Goal: Information Seeking & Learning: Stay updated

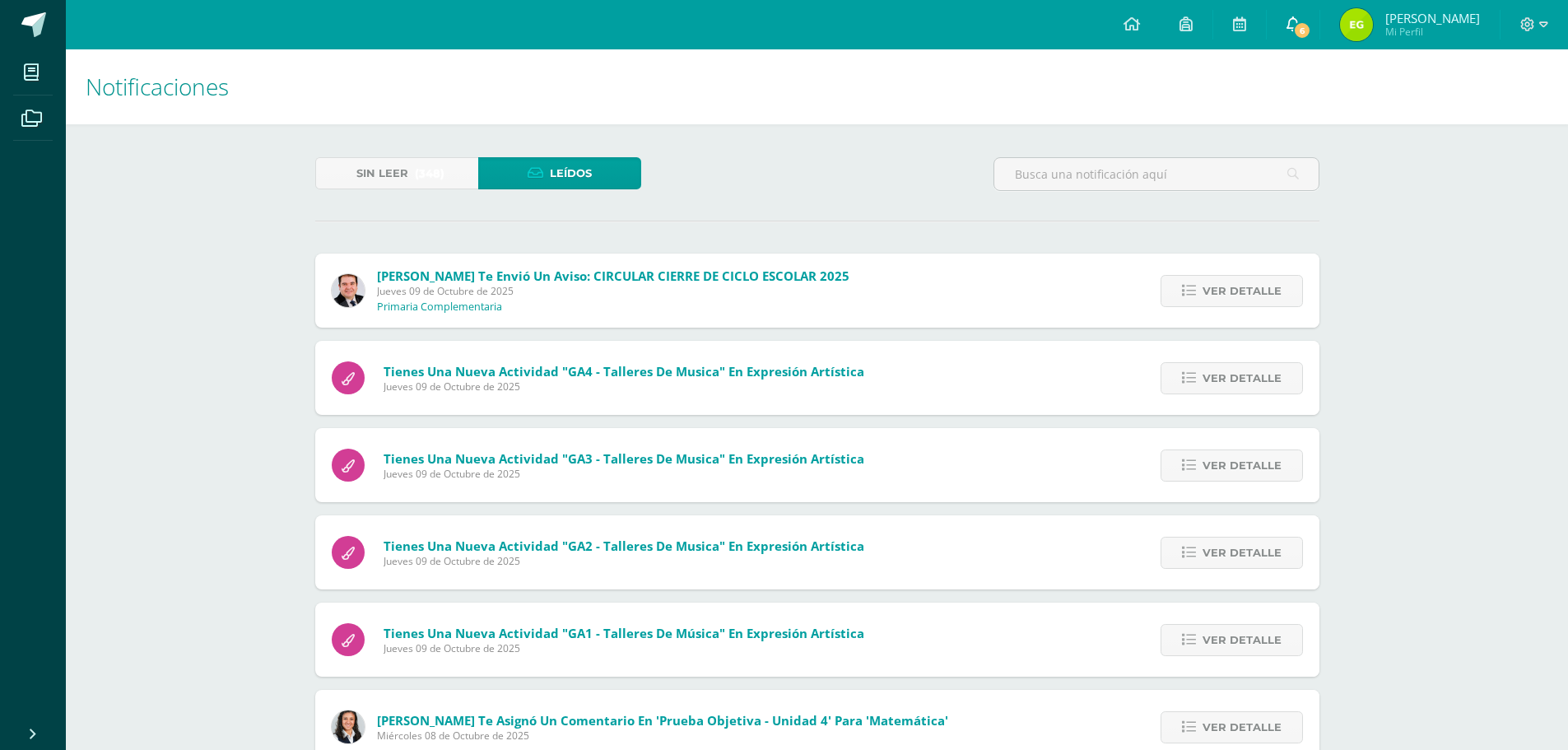
click at [1299, 24] on icon at bounding box center [1294, 24] width 13 height 15
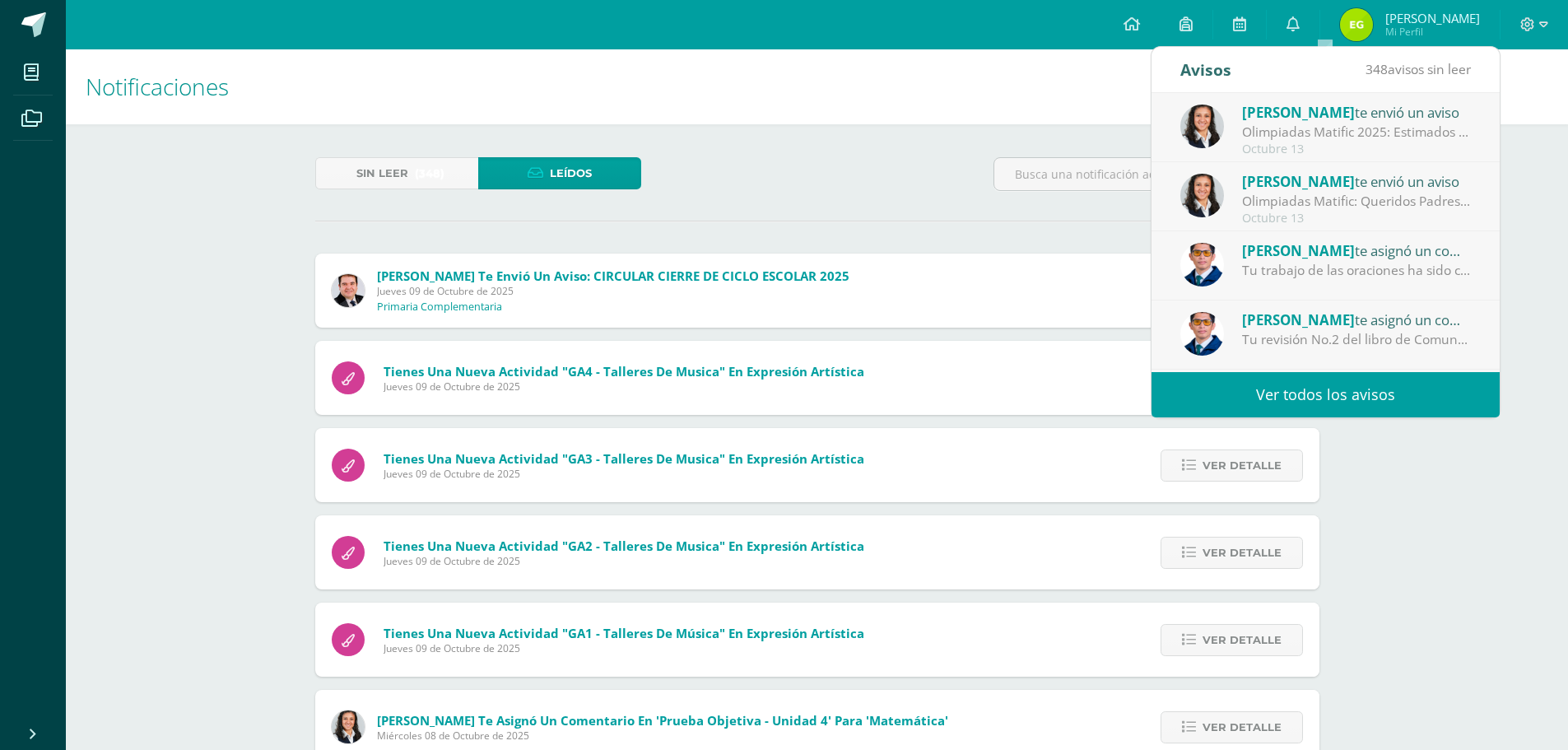
click at [1297, 123] on div "Olimpiadas Matific 2025: Estimados Padres y alumnos Para las olimpiadas, no es …" at bounding box center [1356, 132] width 229 height 19
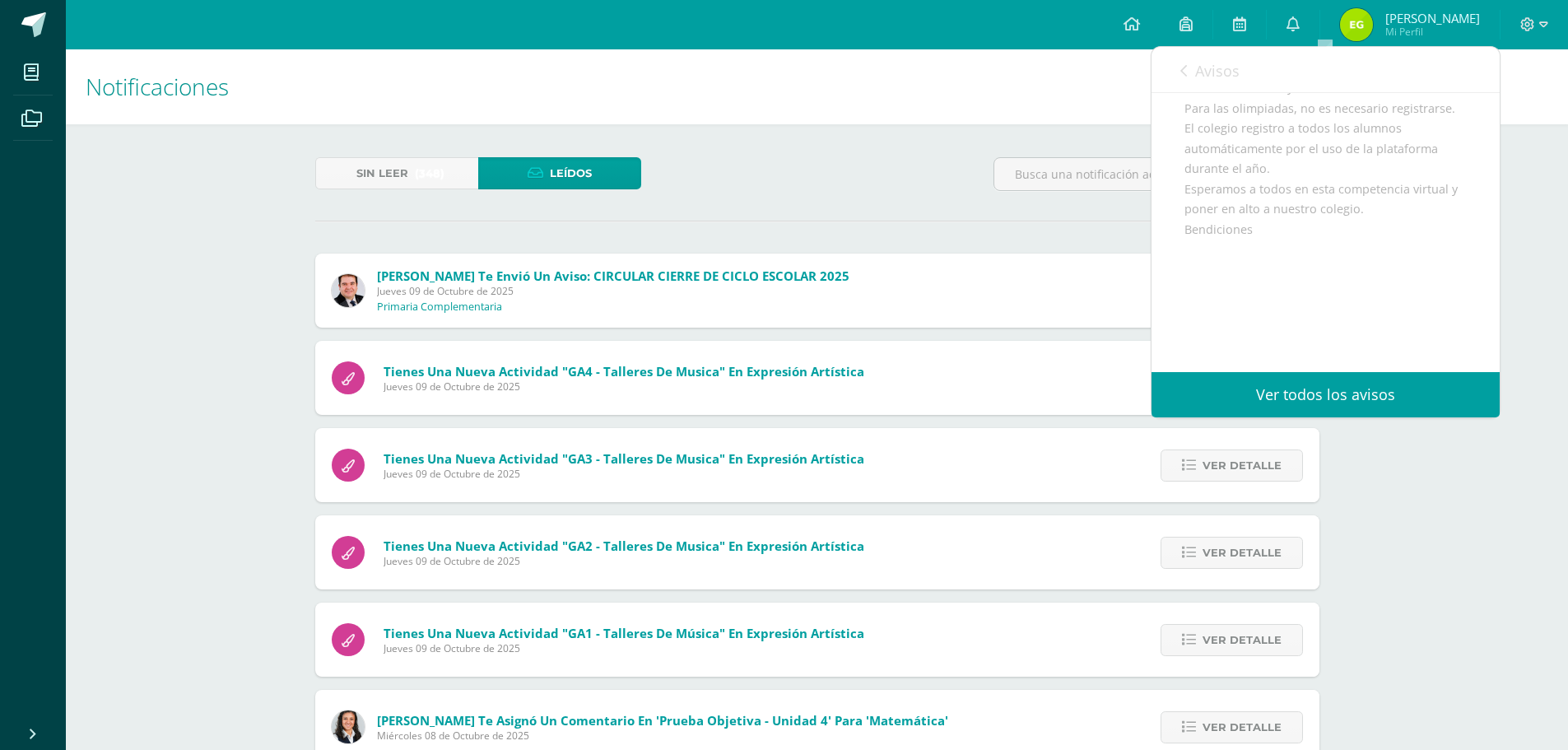
scroll to position [140, 0]
click at [1204, 69] on span "Avisos" at bounding box center [1217, 70] width 45 height 20
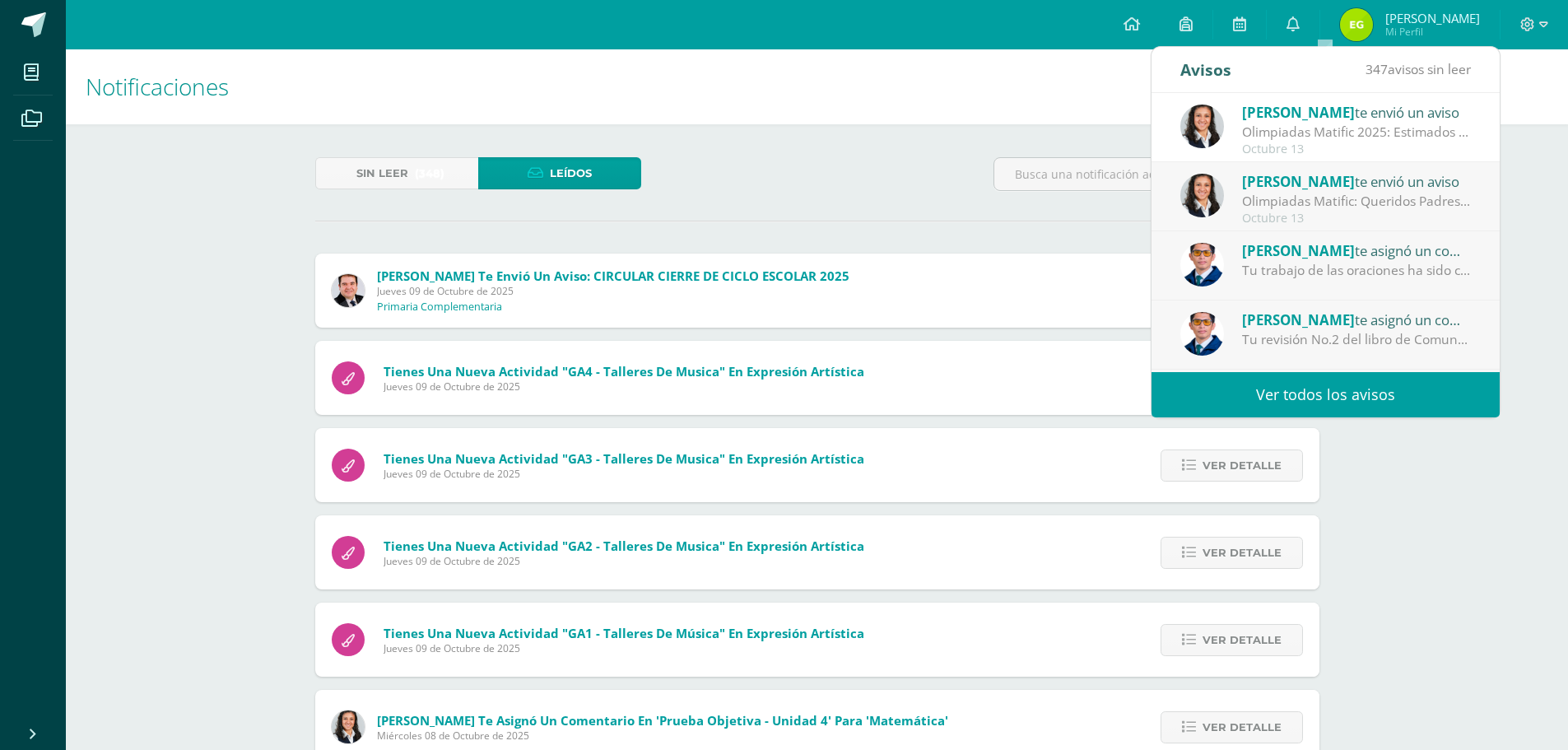
click at [1336, 183] on div "[PERSON_NAME] te envió un aviso" at bounding box center [1356, 181] width 229 height 22
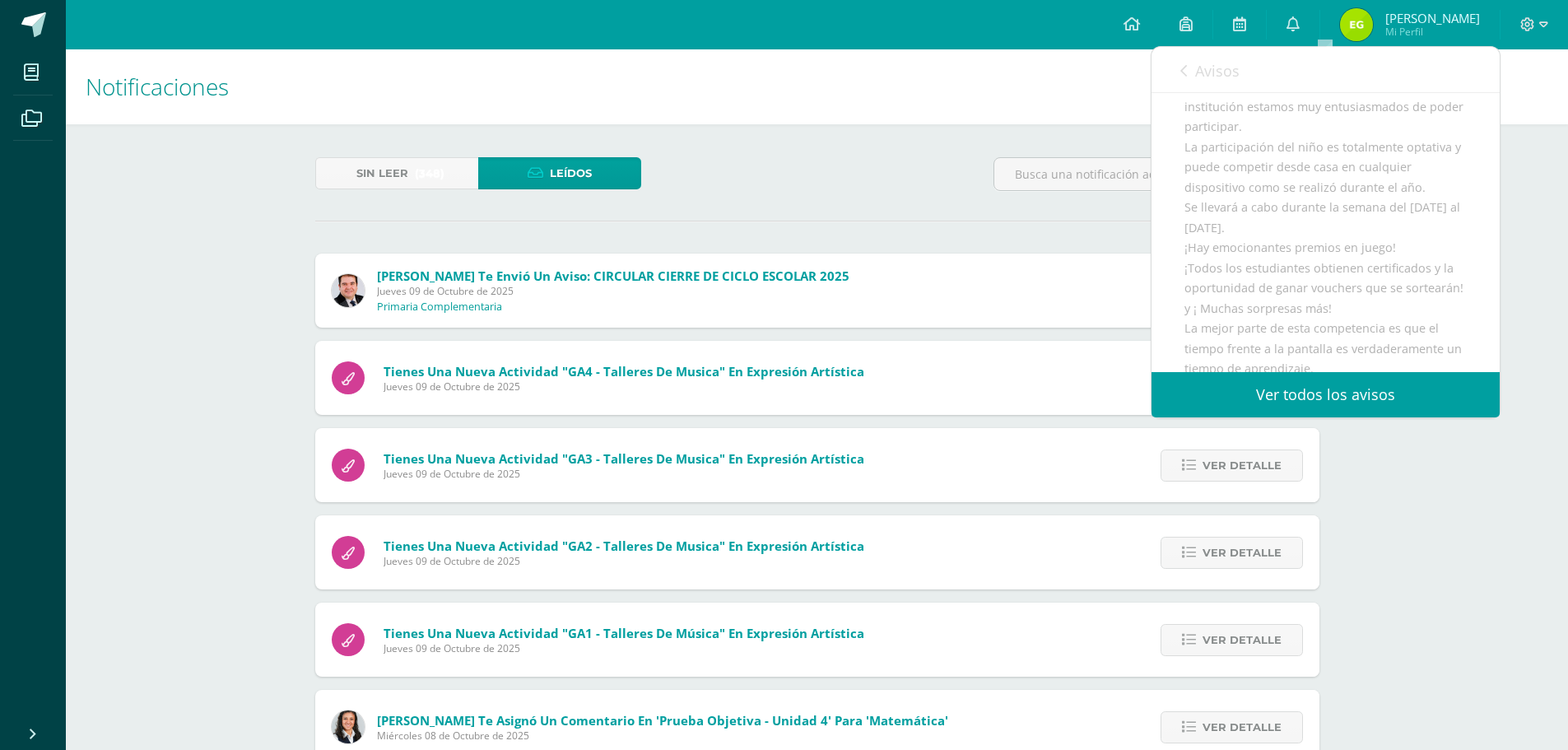
scroll to position [247, 0]
click at [1214, 74] on span "Avisos" at bounding box center [1217, 70] width 45 height 20
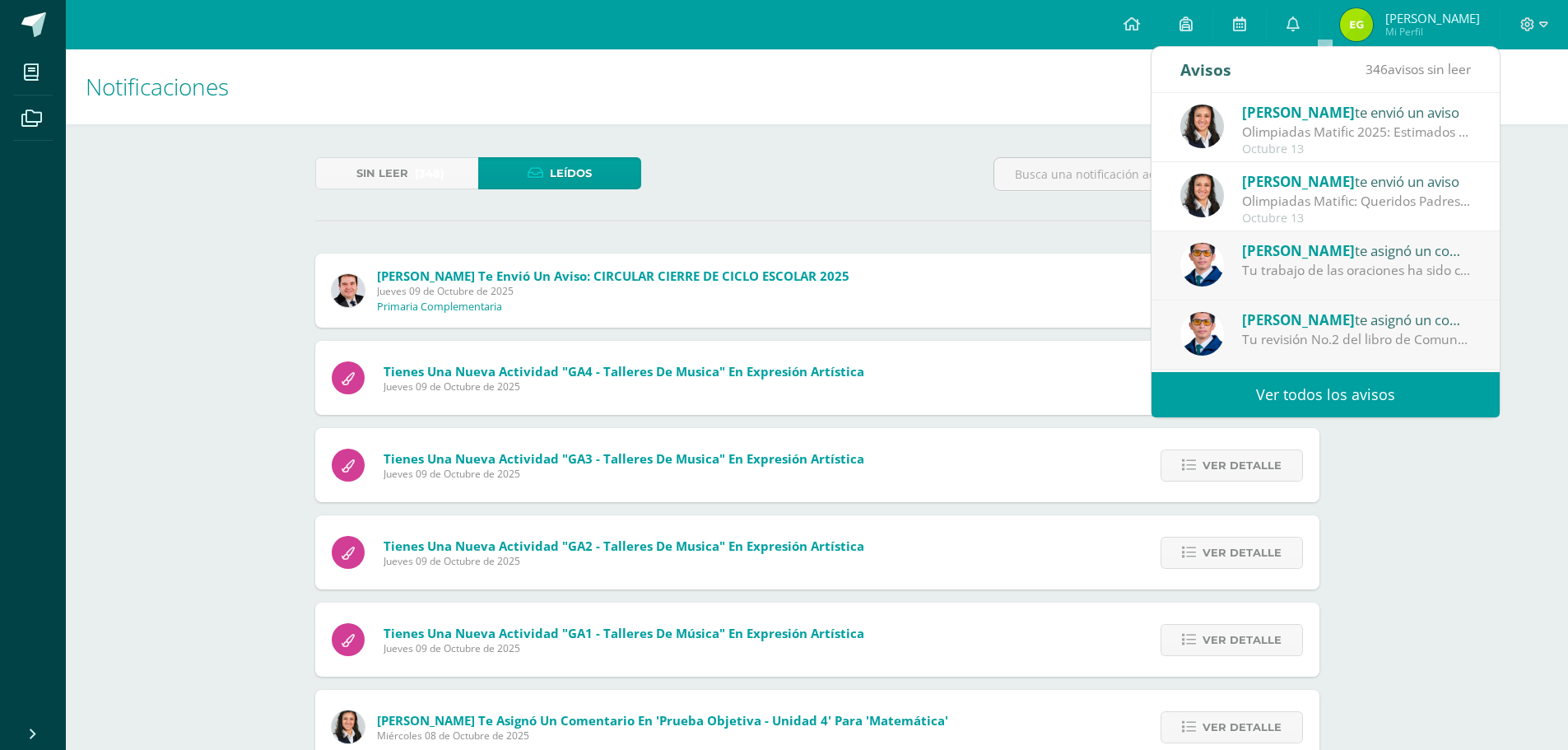
click at [1287, 247] on span "[PERSON_NAME]" at bounding box center [1298, 251] width 113 height 19
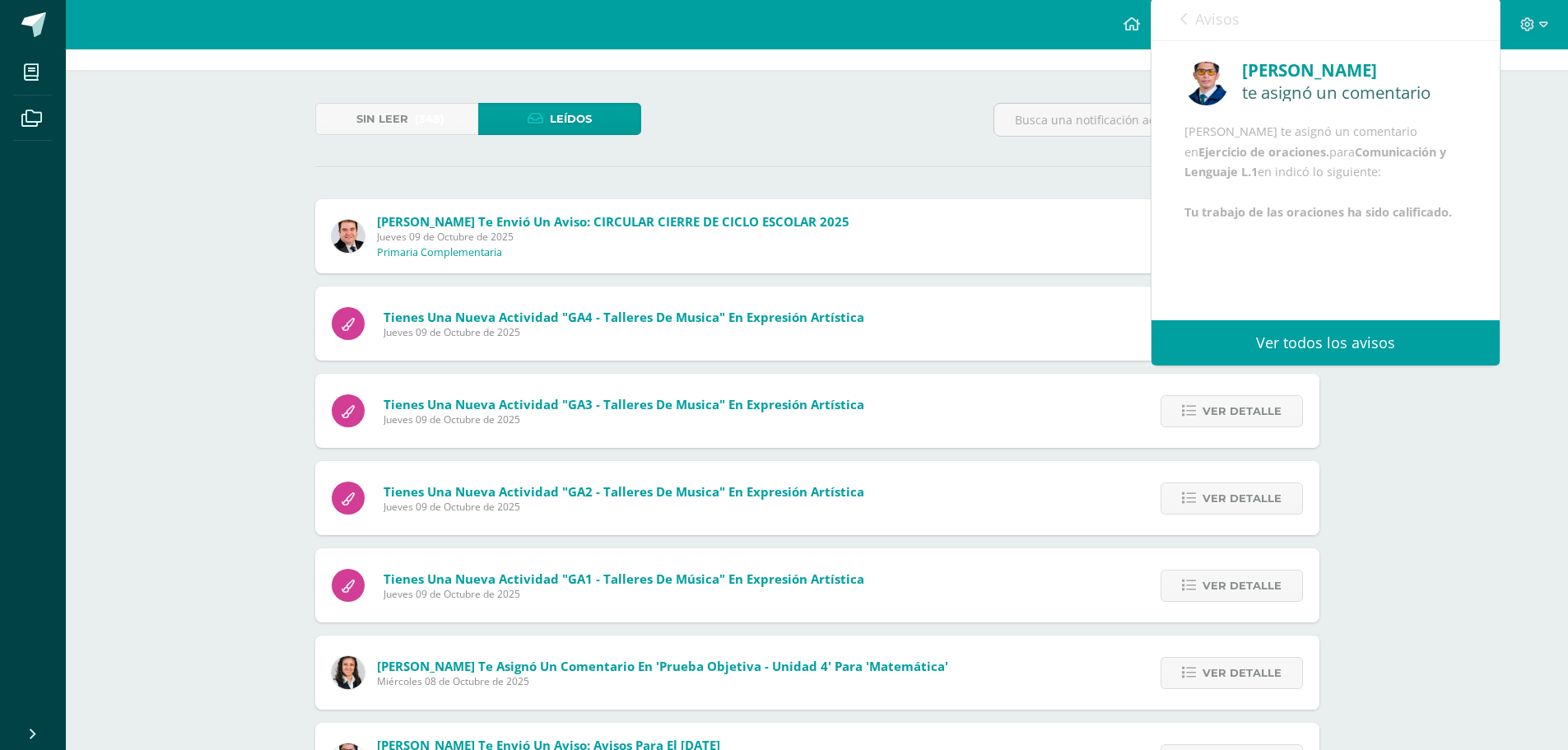
scroll to position [83, 0]
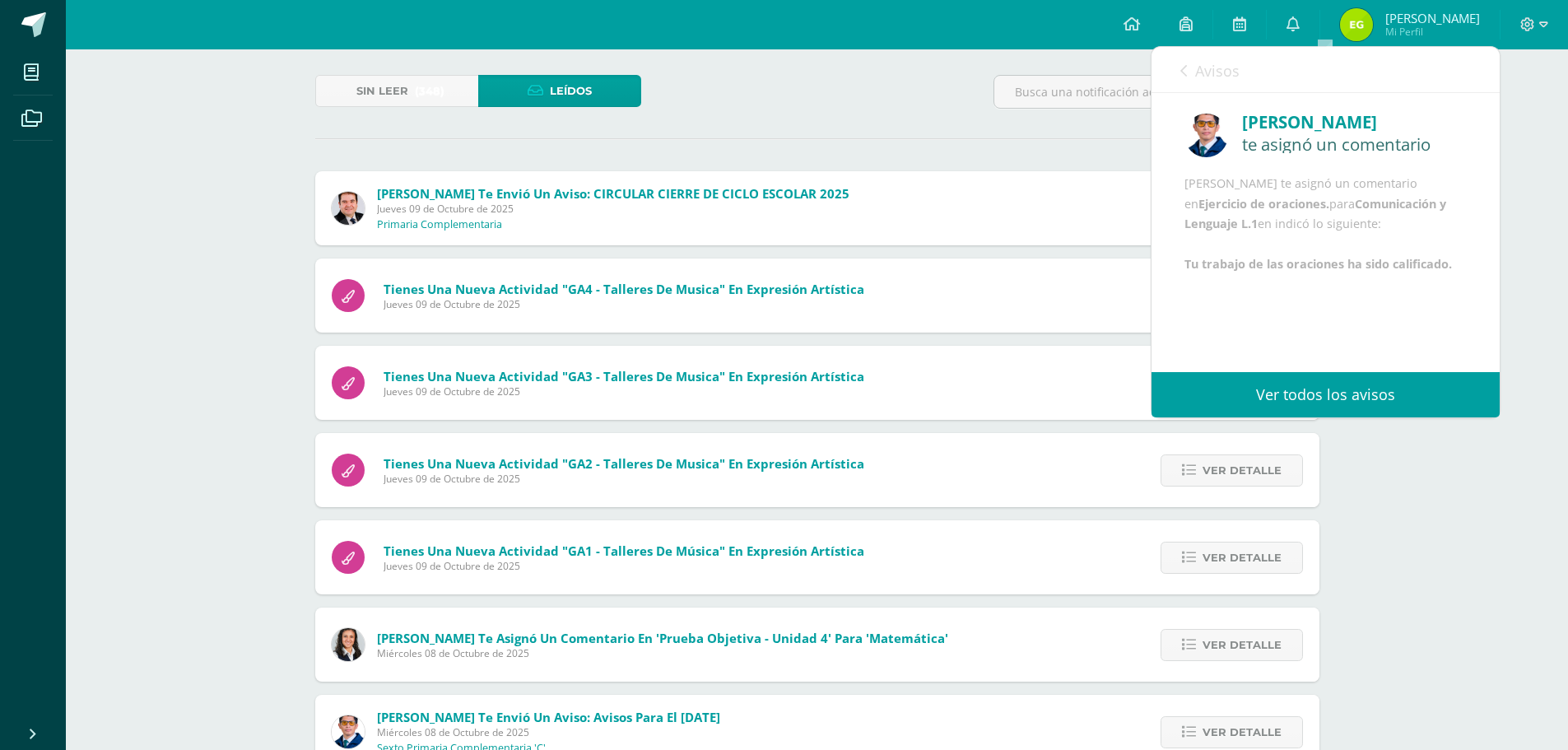
click at [1188, 66] on link "Avisos" at bounding box center [1210, 69] width 59 height 47
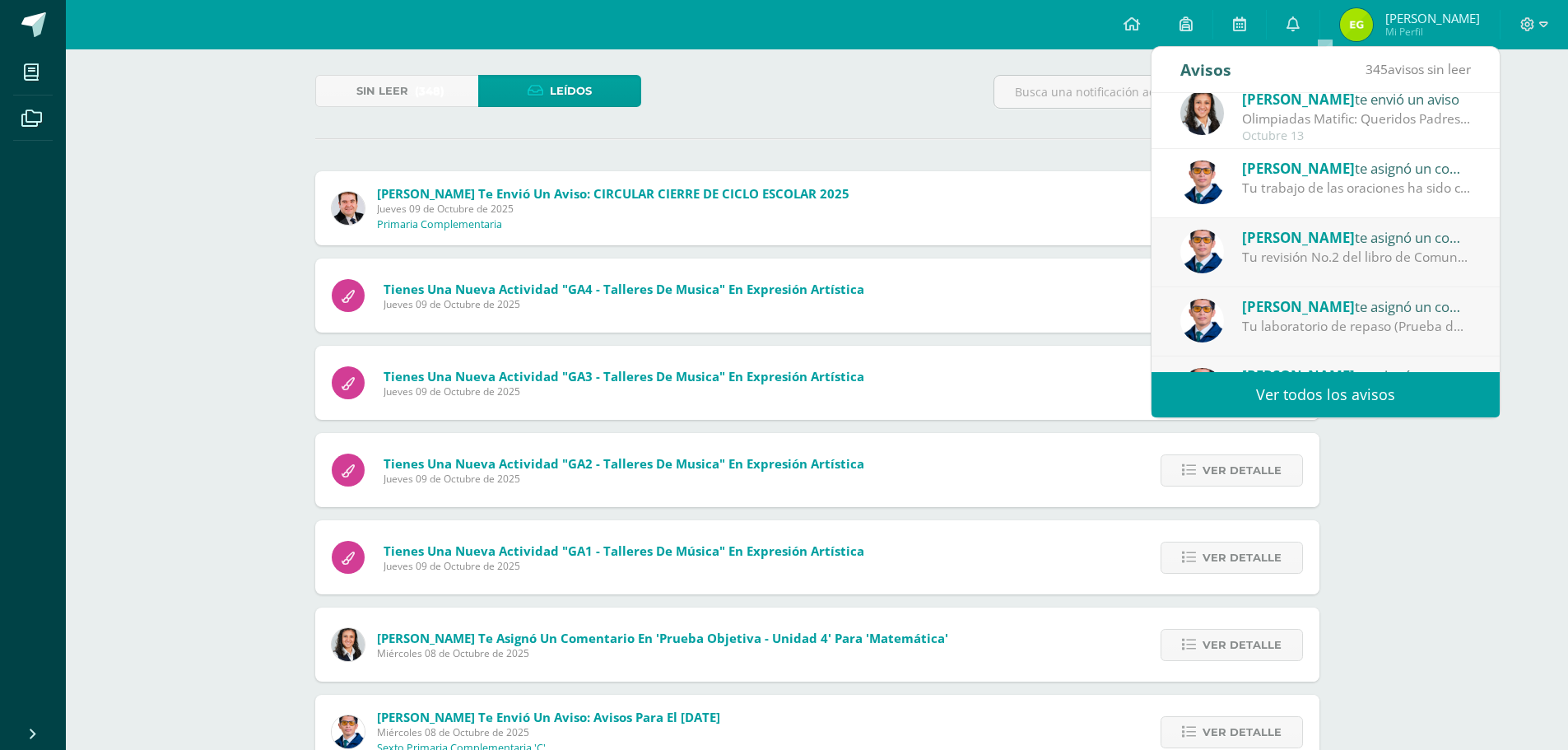
click at [1361, 259] on div "Tu revisión No.2 del libro de Comunicación y Lenguaje ha sido realizada." at bounding box center [1356, 257] width 229 height 19
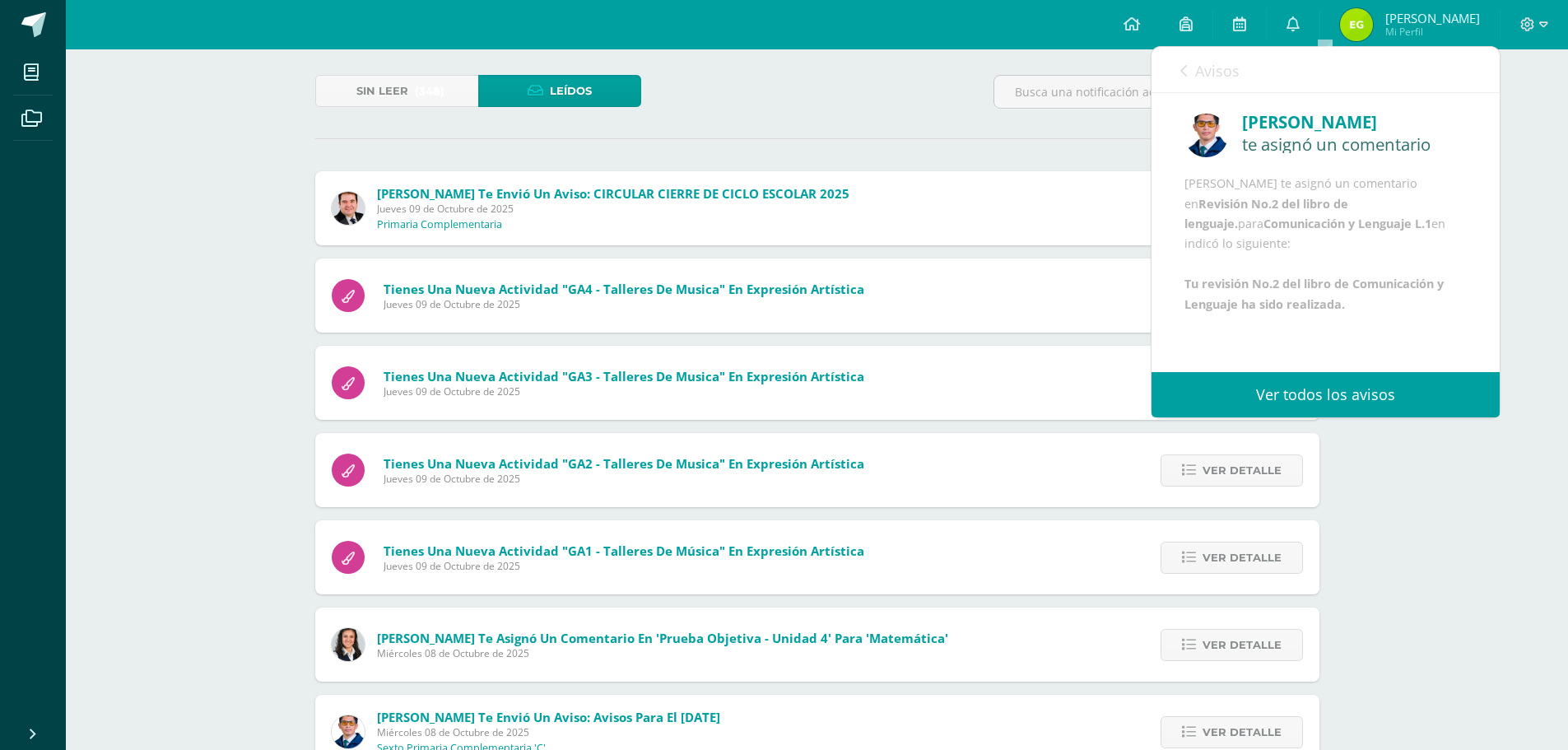
scroll to position [20, 0]
click at [1219, 64] on span "Avisos" at bounding box center [1217, 70] width 45 height 20
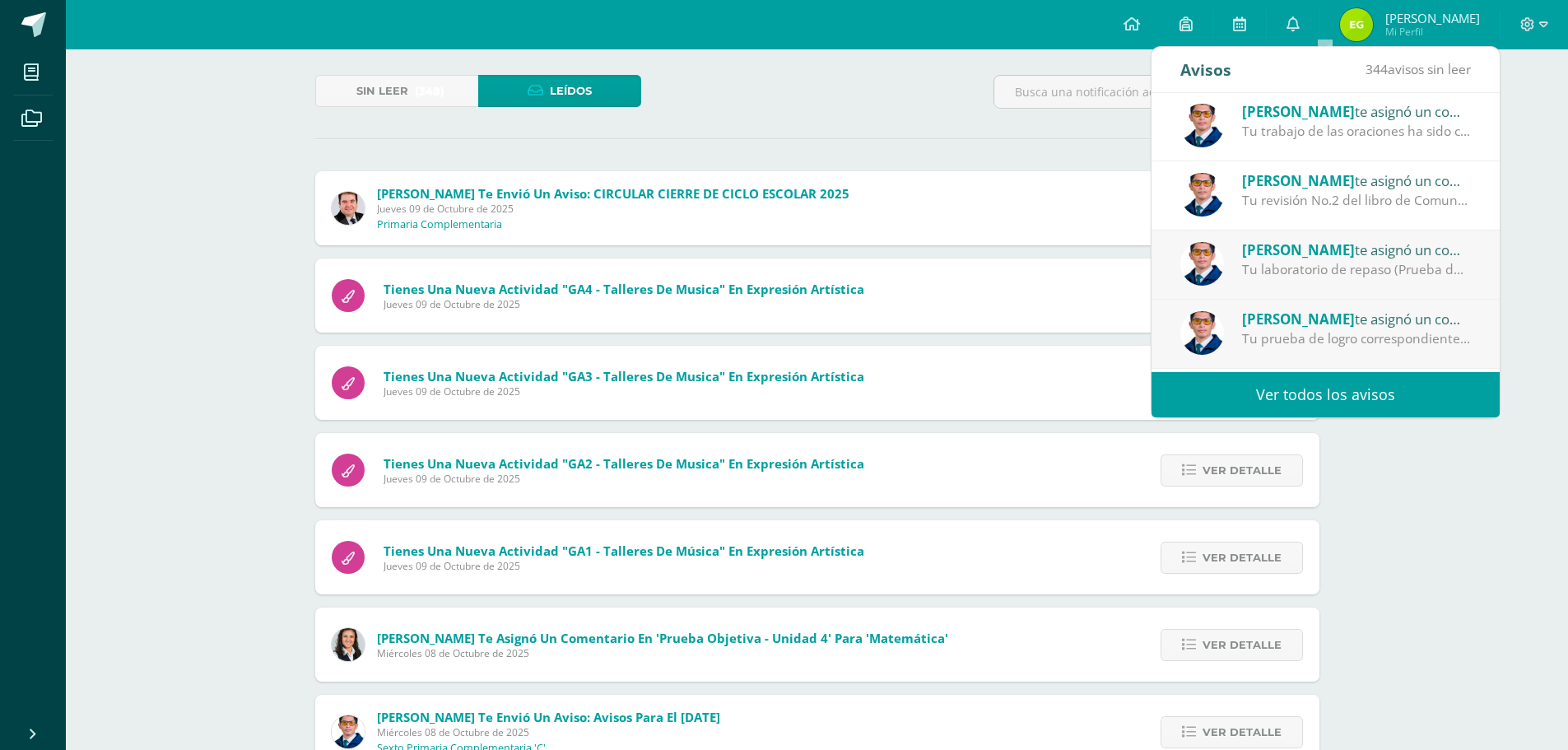
scroll to position [247, 0]
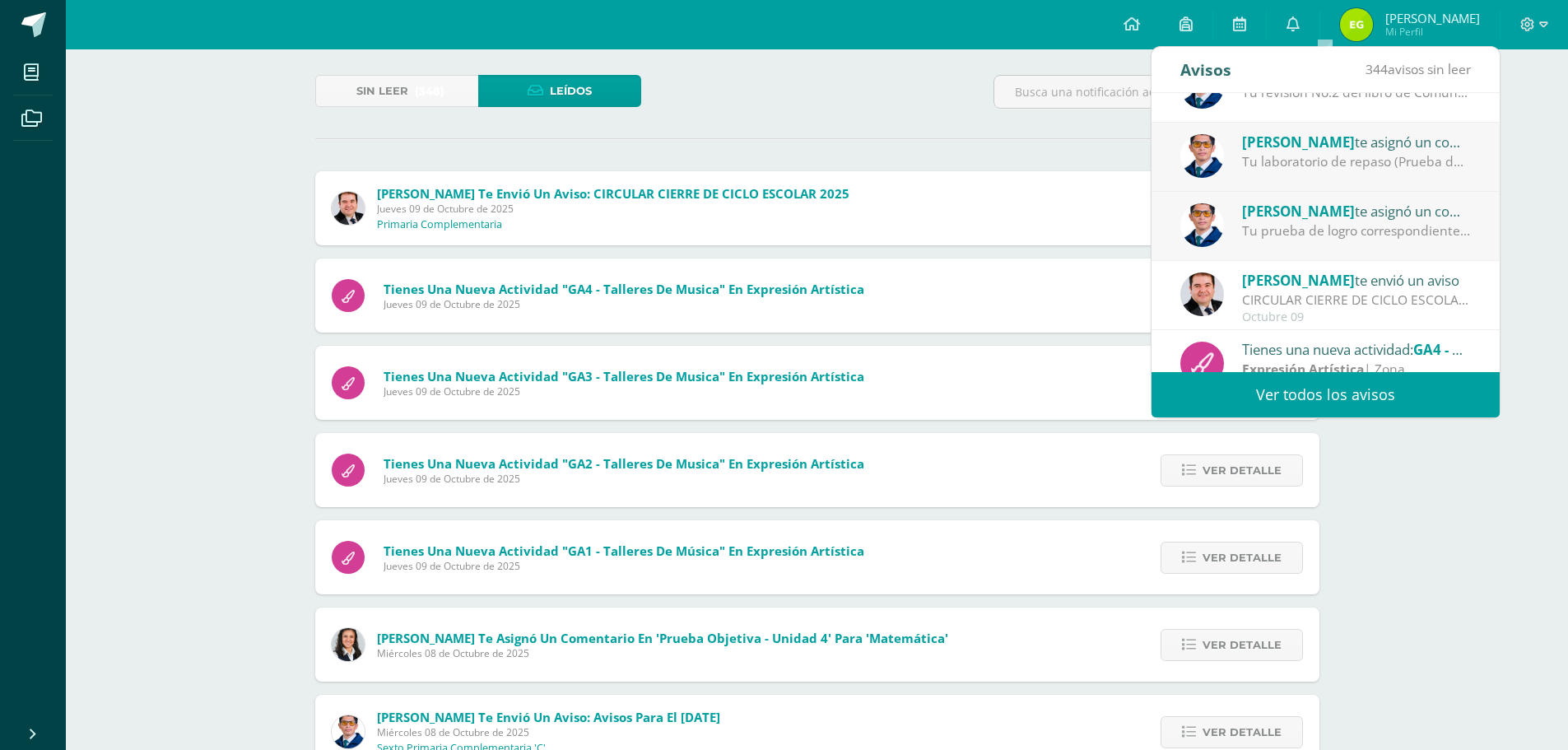
click at [1288, 137] on span "[PERSON_NAME]" at bounding box center [1298, 142] width 113 height 19
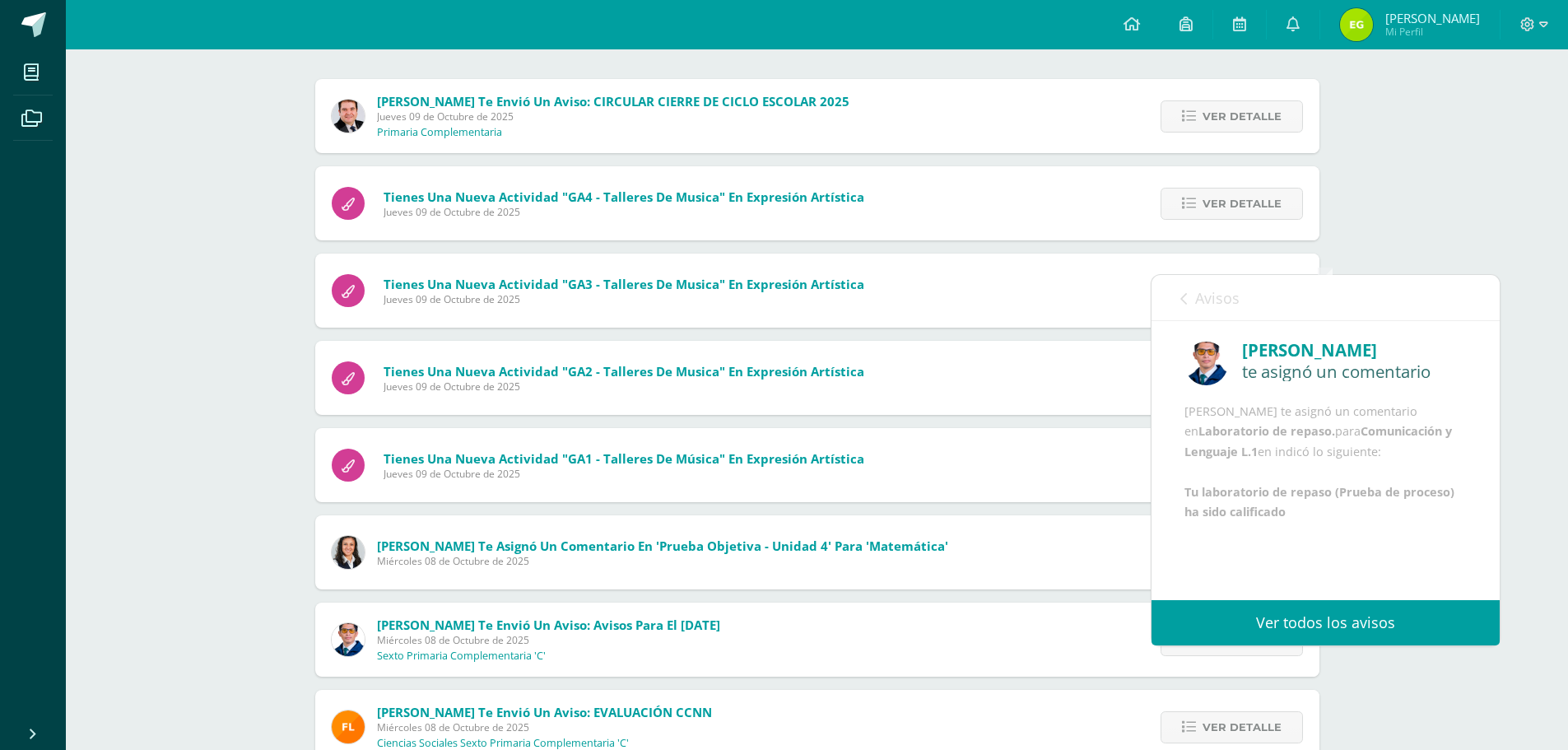
scroll to position [164, 0]
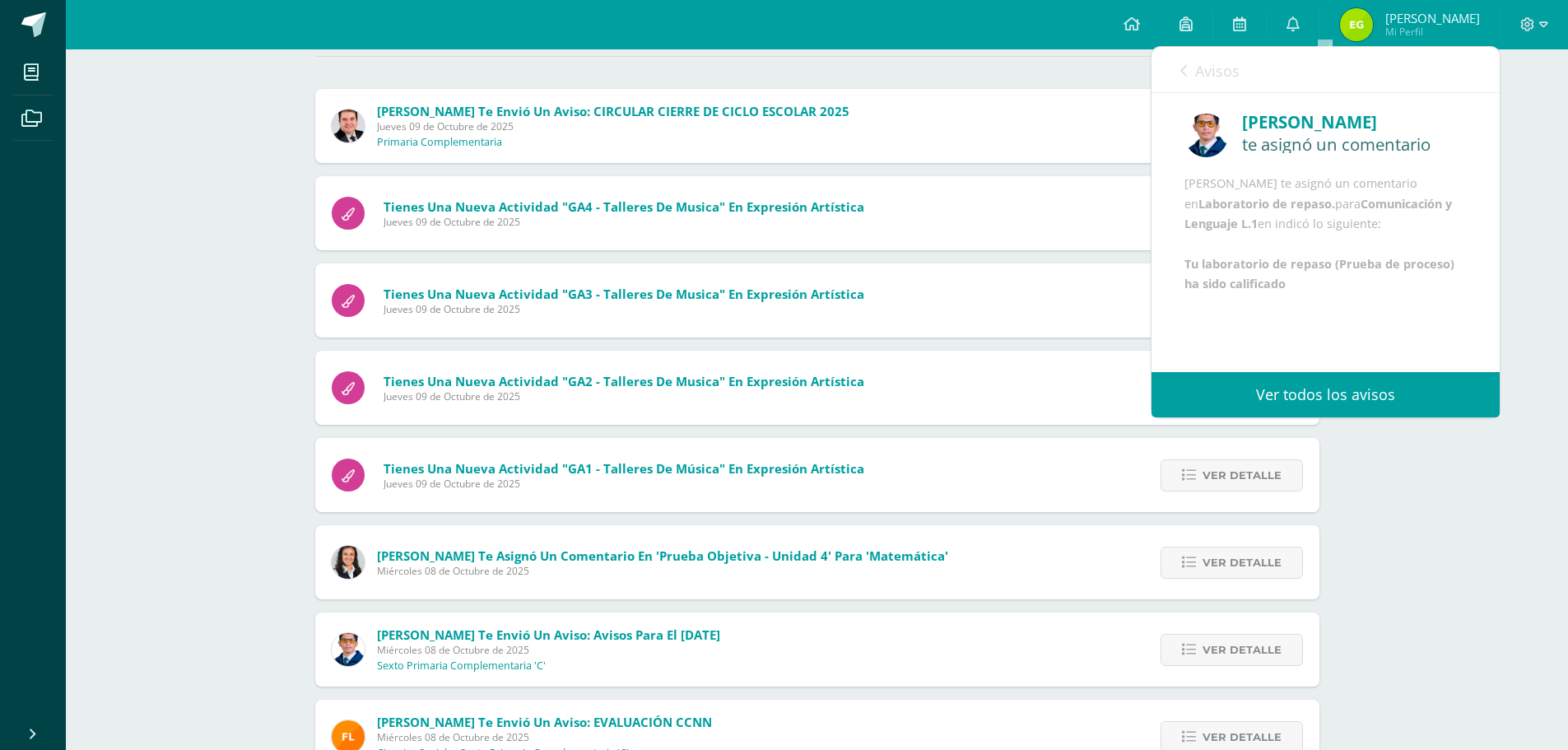
click at [1226, 75] on span "Avisos" at bounding box center [1217, 70] width 45 height 20
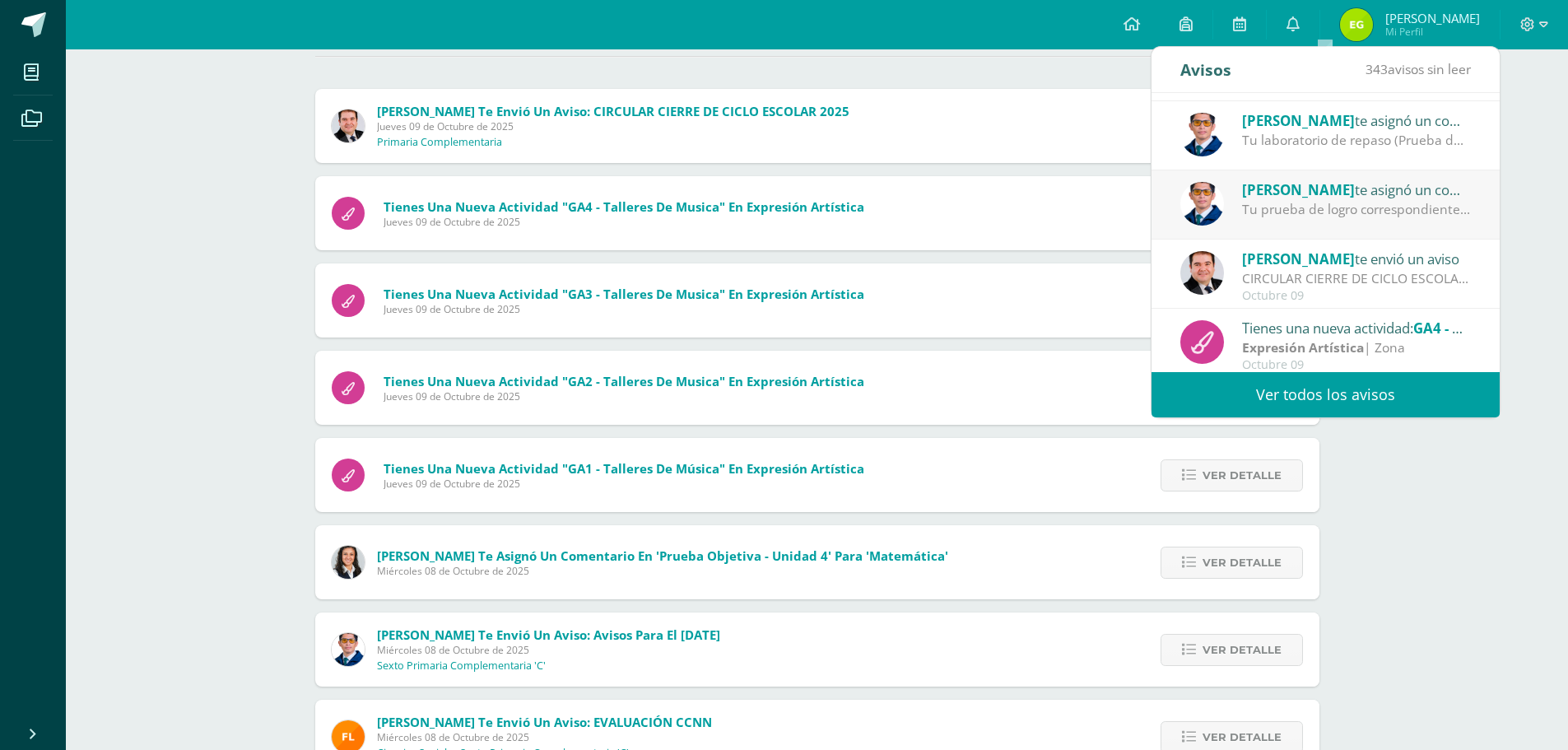
scroll to position [274, 0]
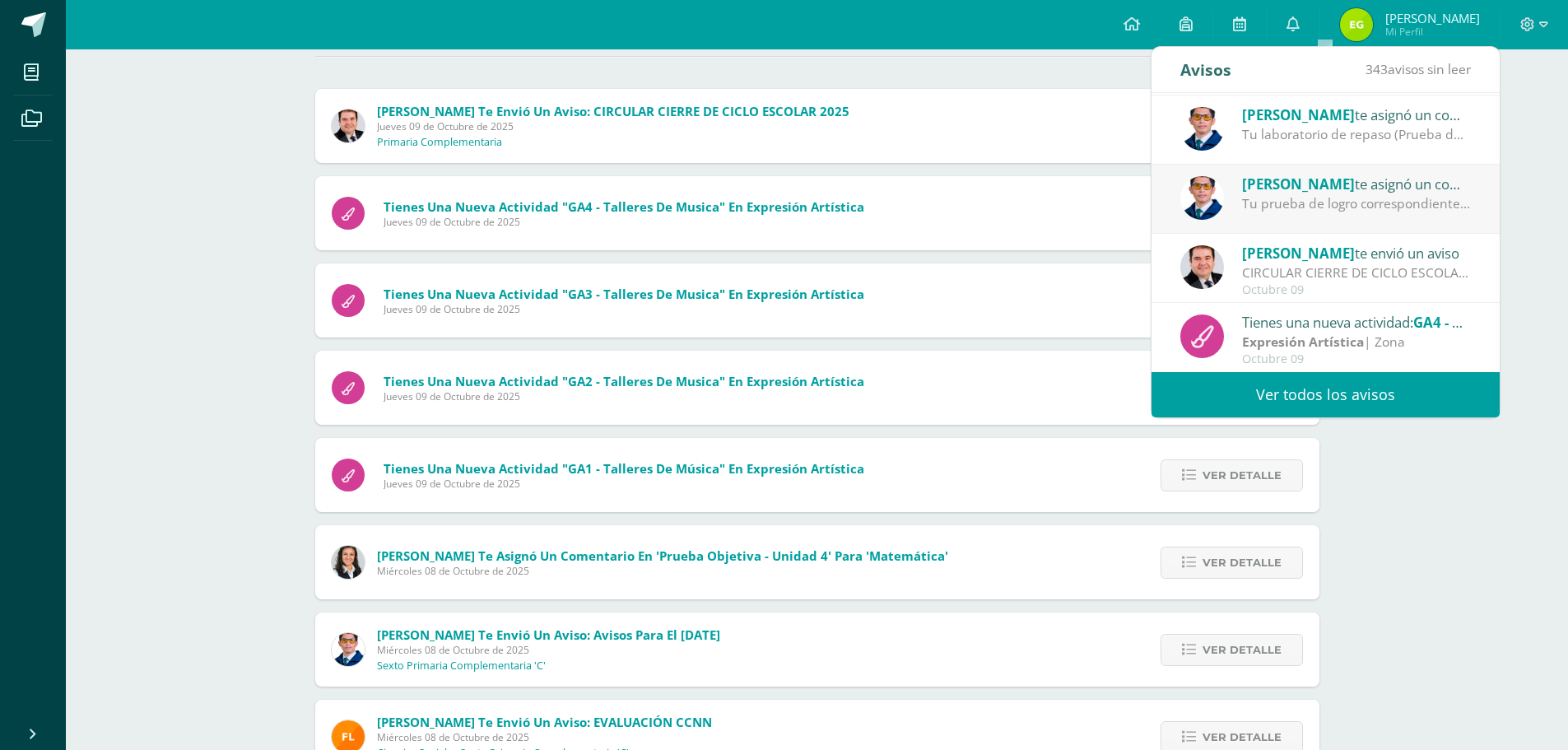
click at [1322, 270] on div "CIRCULAR CIERRE DE CICLO ESCOLAR 2025: Buenas tardes estimados Padres y Madres …" at bounding box center [1356, 273] width 229 height 19
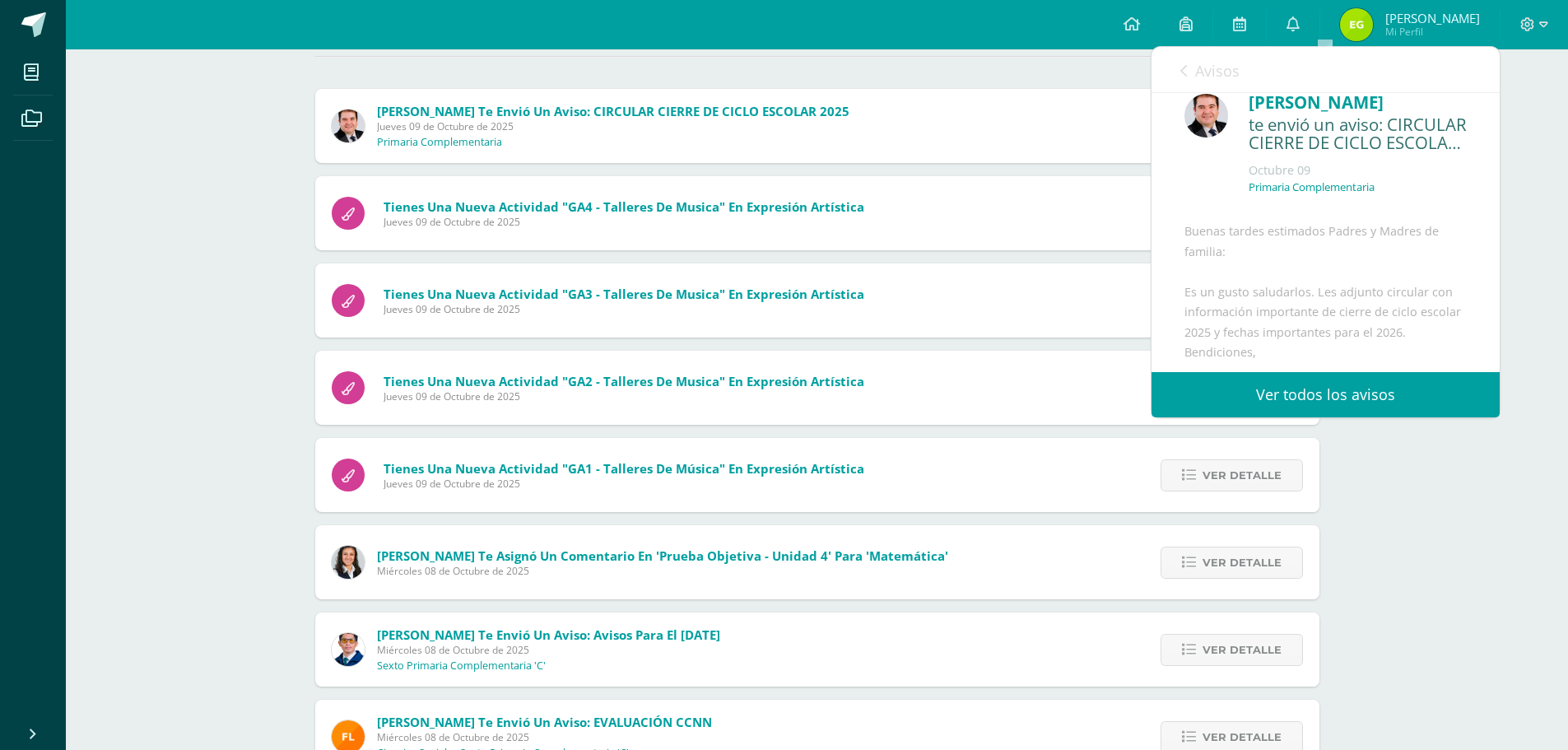
click at [1194, 64] on link "Avisos" at bounding box center [1210, 69] width 59 height 47
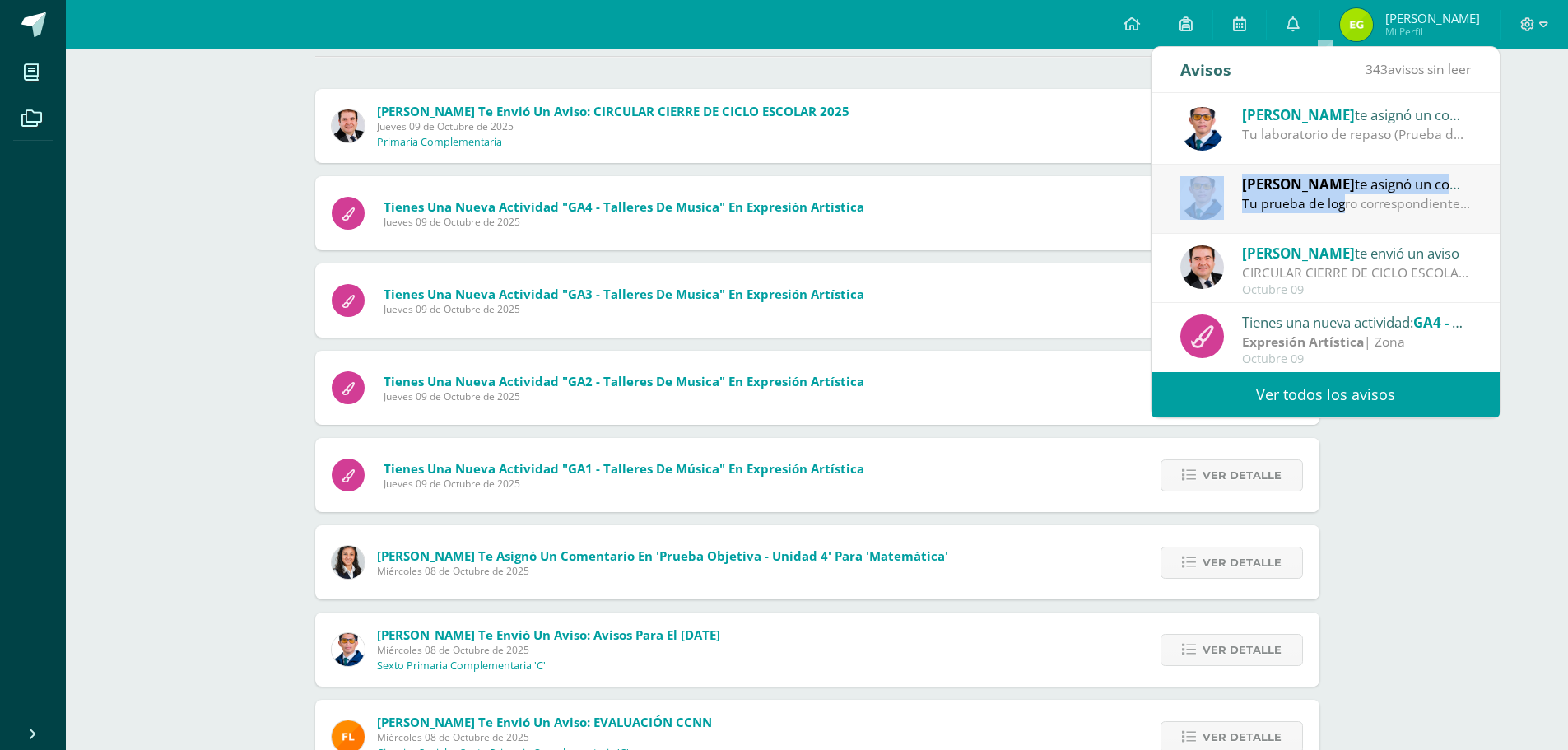
click at [1343, 216] on div "[PERSON_NAME] te asignó un comentario en 'PRUEBA DE LOGRO' para 'Comunicación y…" at bounding box center [1325, 198] width 348 height 69
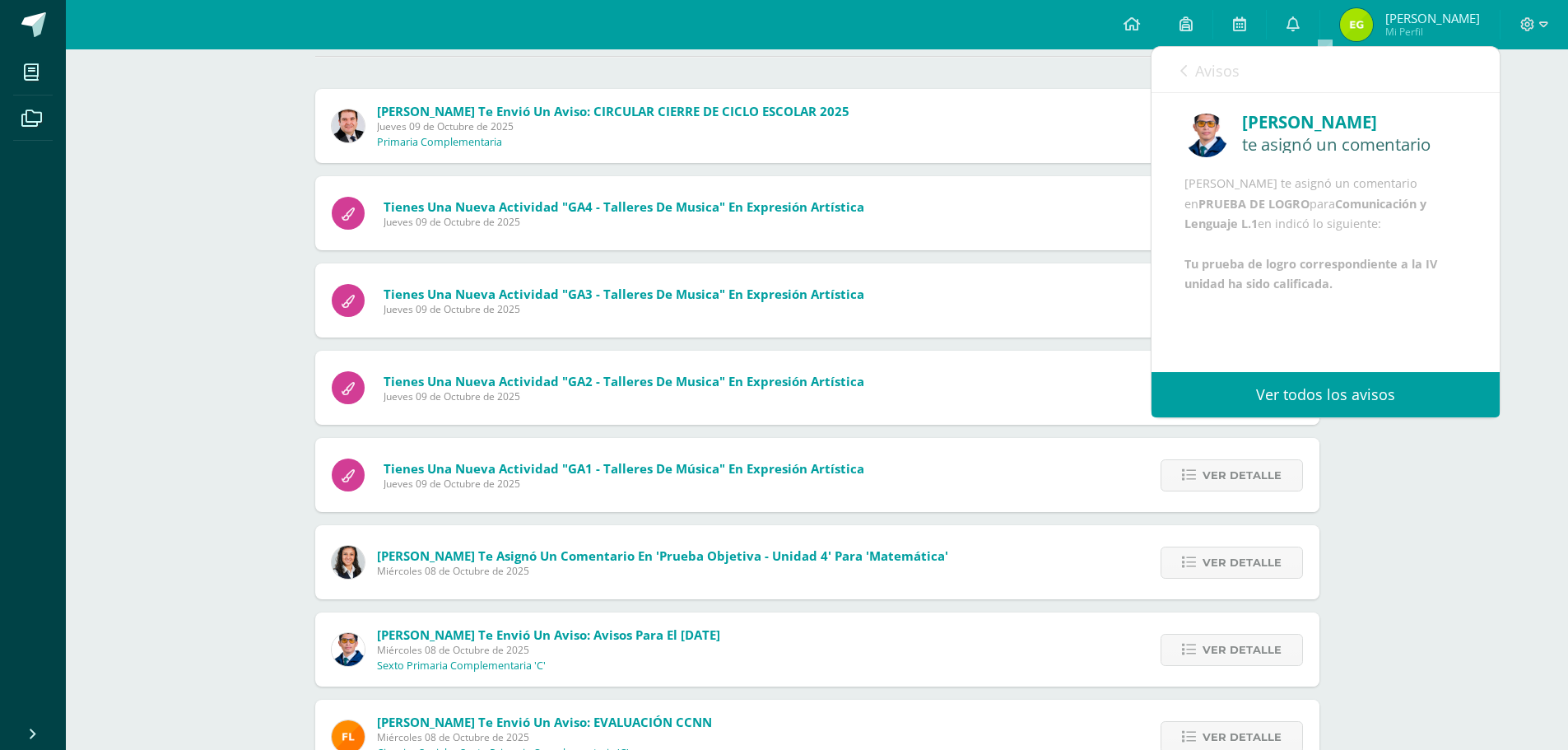
click at [1208, 67] on span "Avisos" at bounding box center [1217, 70] width 45 height 20
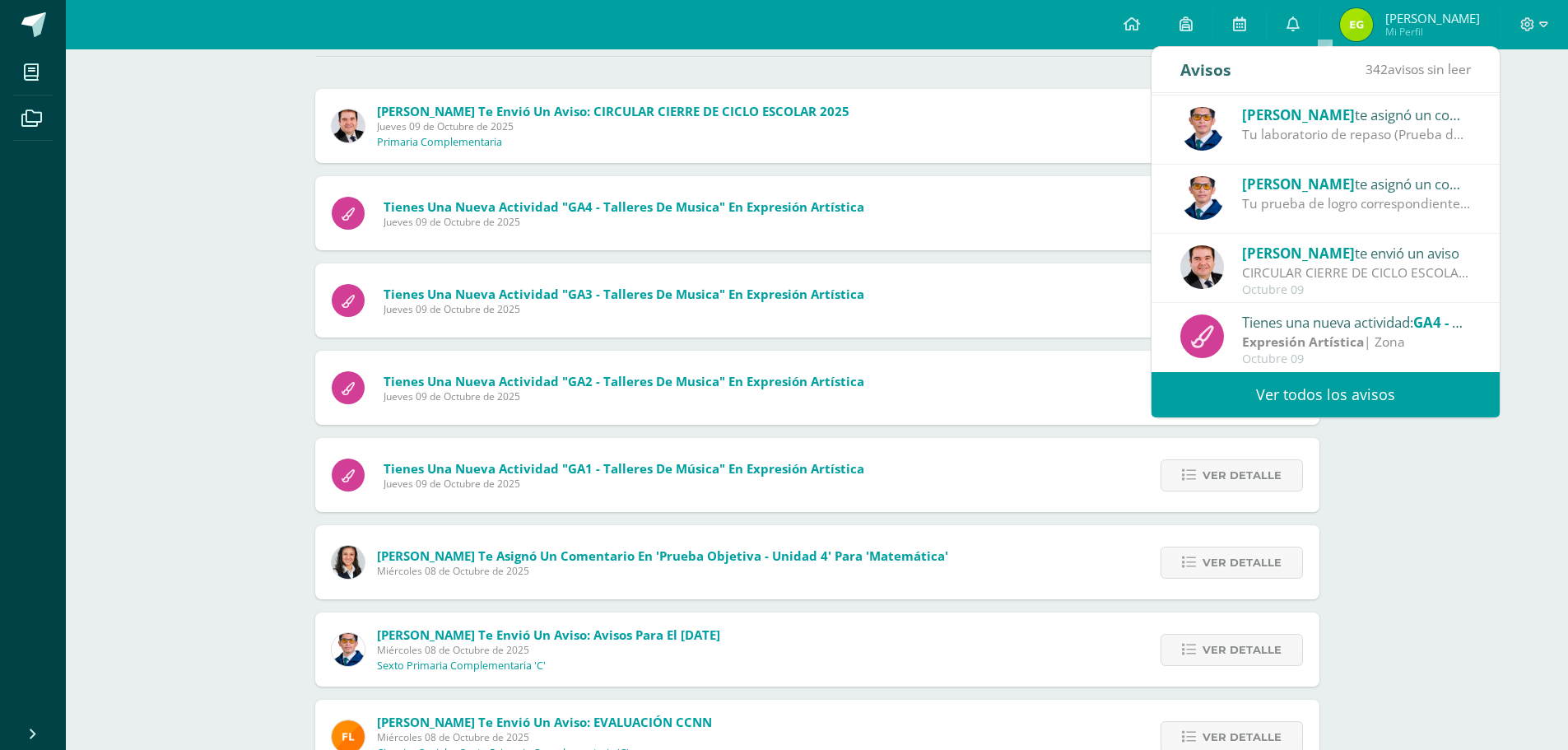
click at [1268, 326] on div "Tienes una nueva actividad: GA4 - Talleres de musica" at bounding box center [1356, 322] width 229 height 22
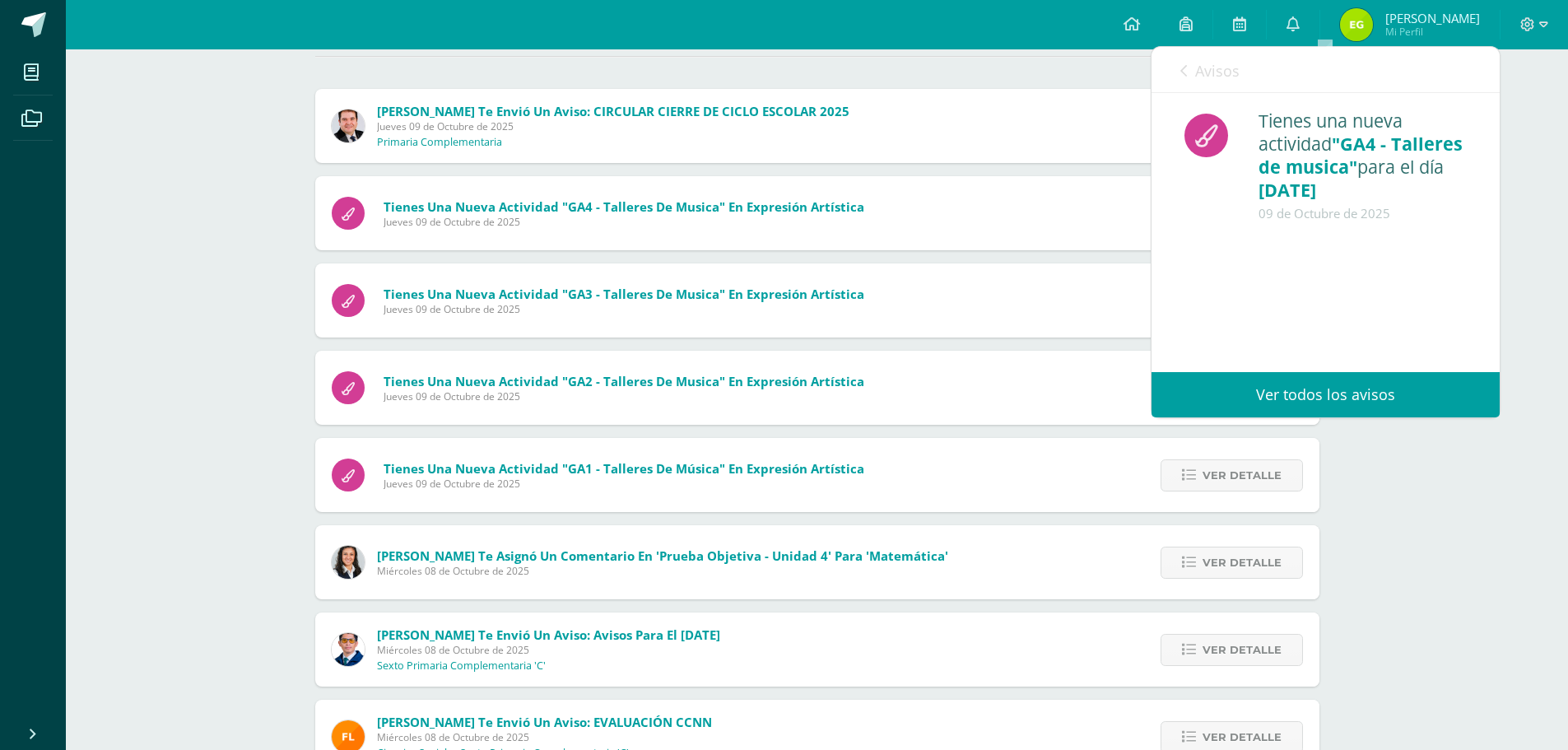
scroll to position [0, 0]
click at [1206, 66] on span "Avisos" at bounding box center [1217, 70] width 45 height 20
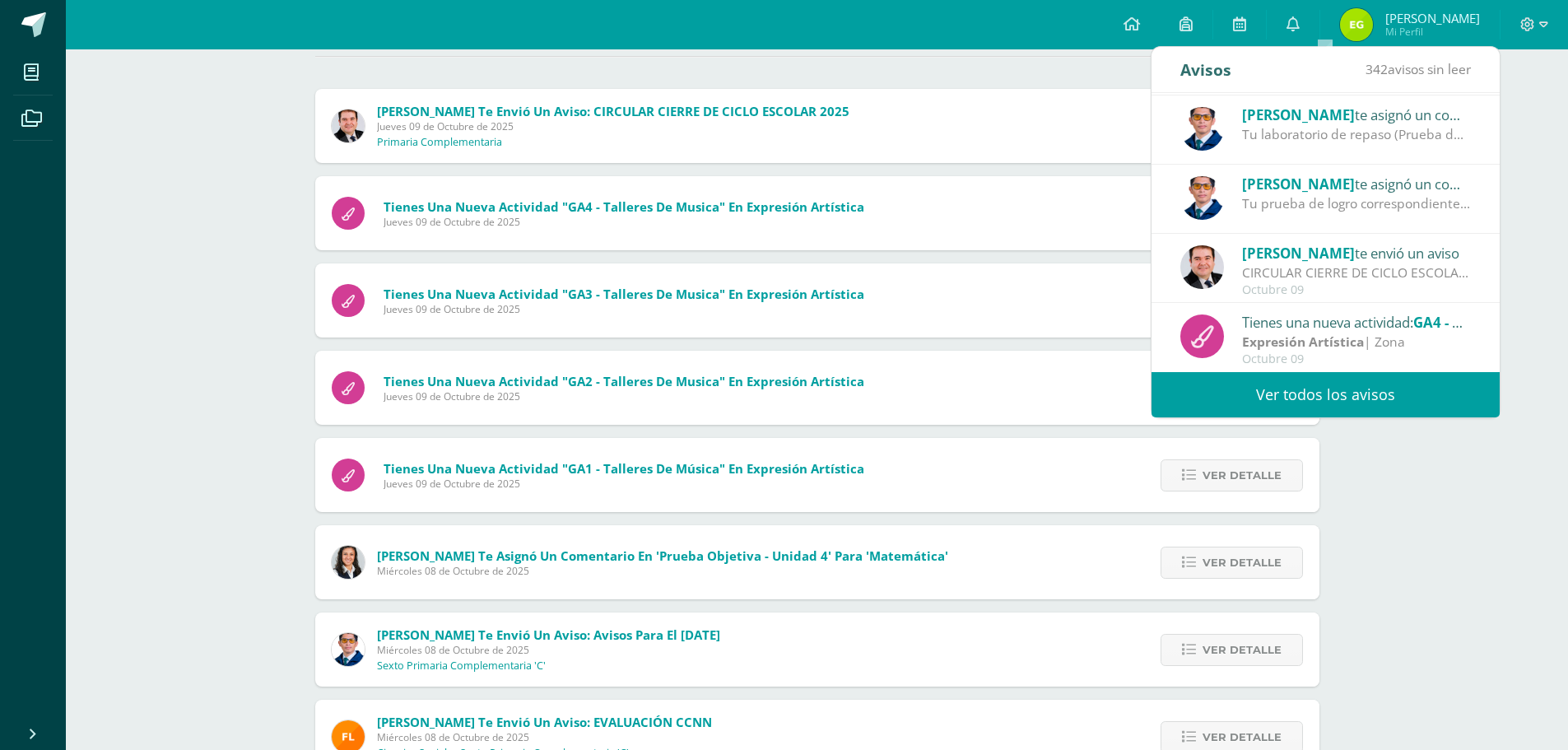
click at [1407, 282] on div "CIRCULAR CIERRE DE CICLO ESCOLAR 2025: Buenas tardes estimados Padres y Madres …" at bounding box center [1356, 273] width 229 height 19
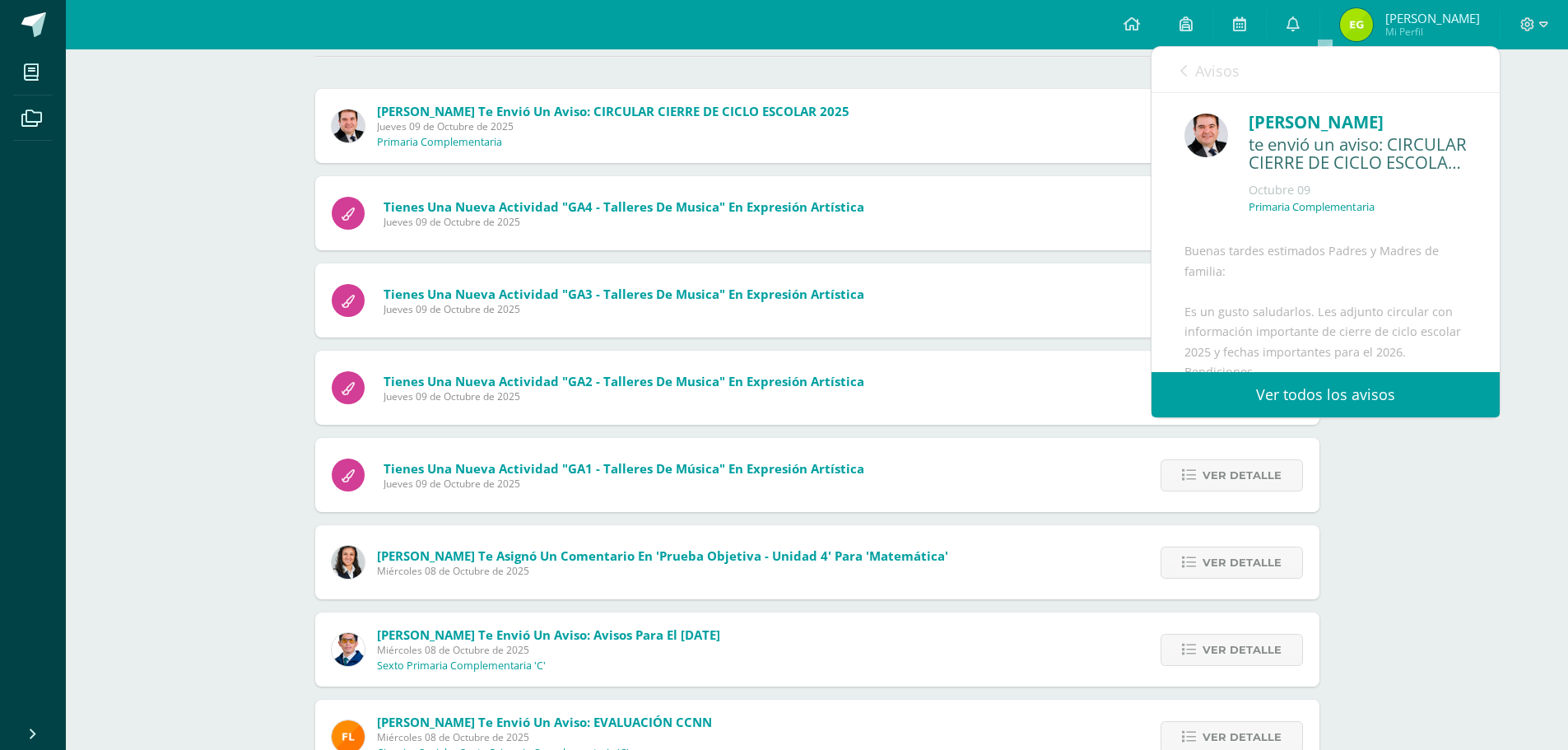
click at [1213, 68] on span "Avisos" at bounding box center [1217, 70] width 45 height 20
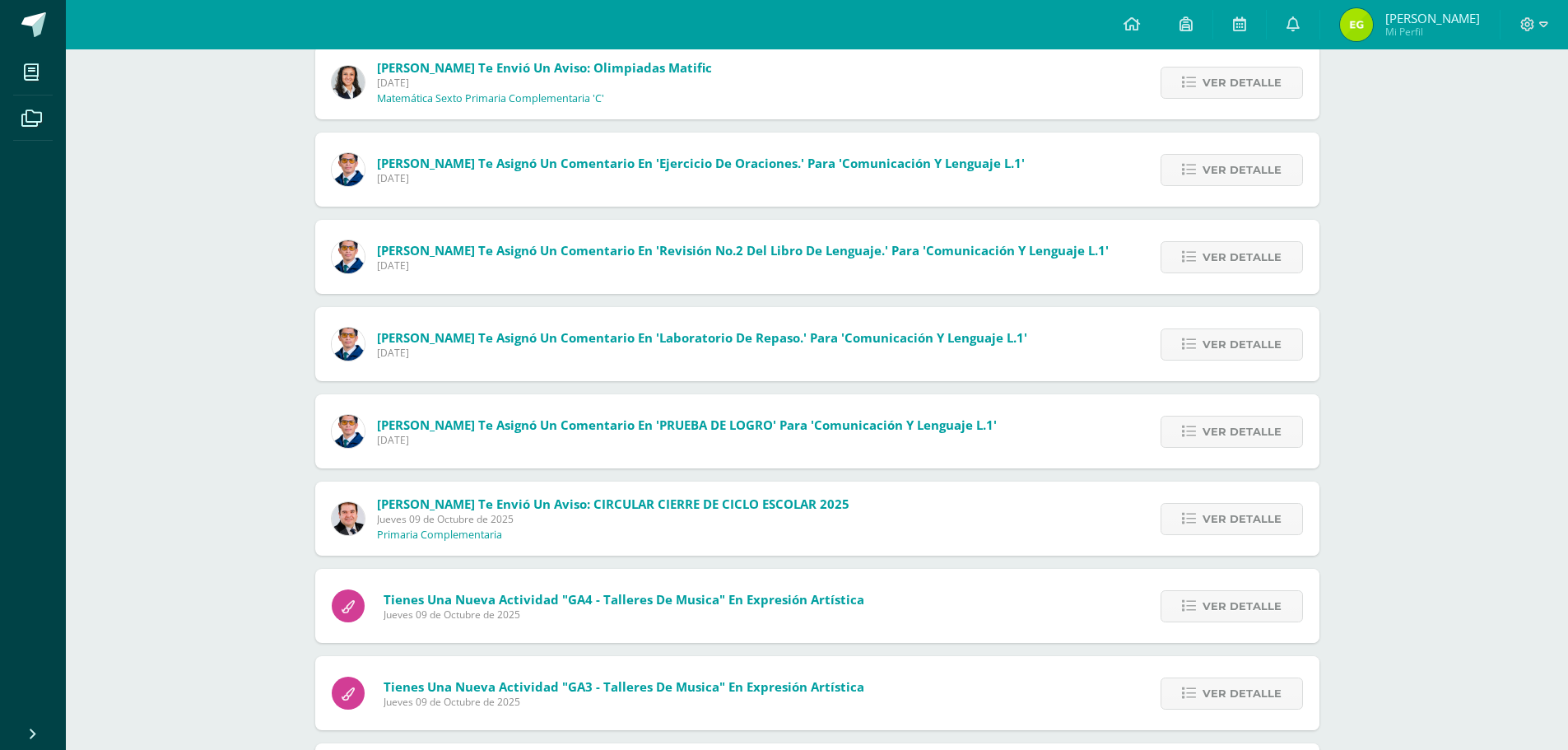
scroll to position [287, 0]
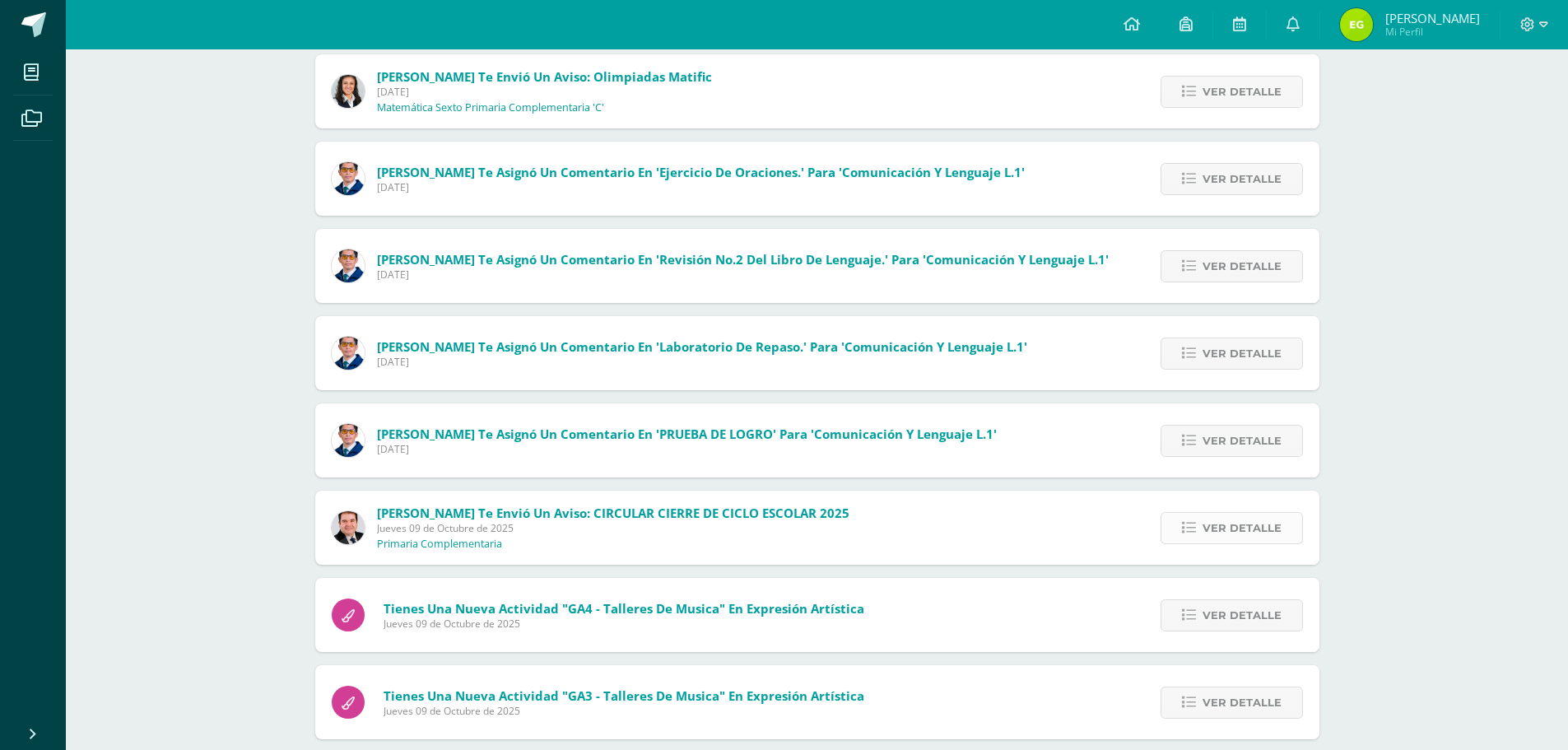
click at [1208, 522] on span "Ver detalle" at bounding box center [1241, 528] width 79 height 30
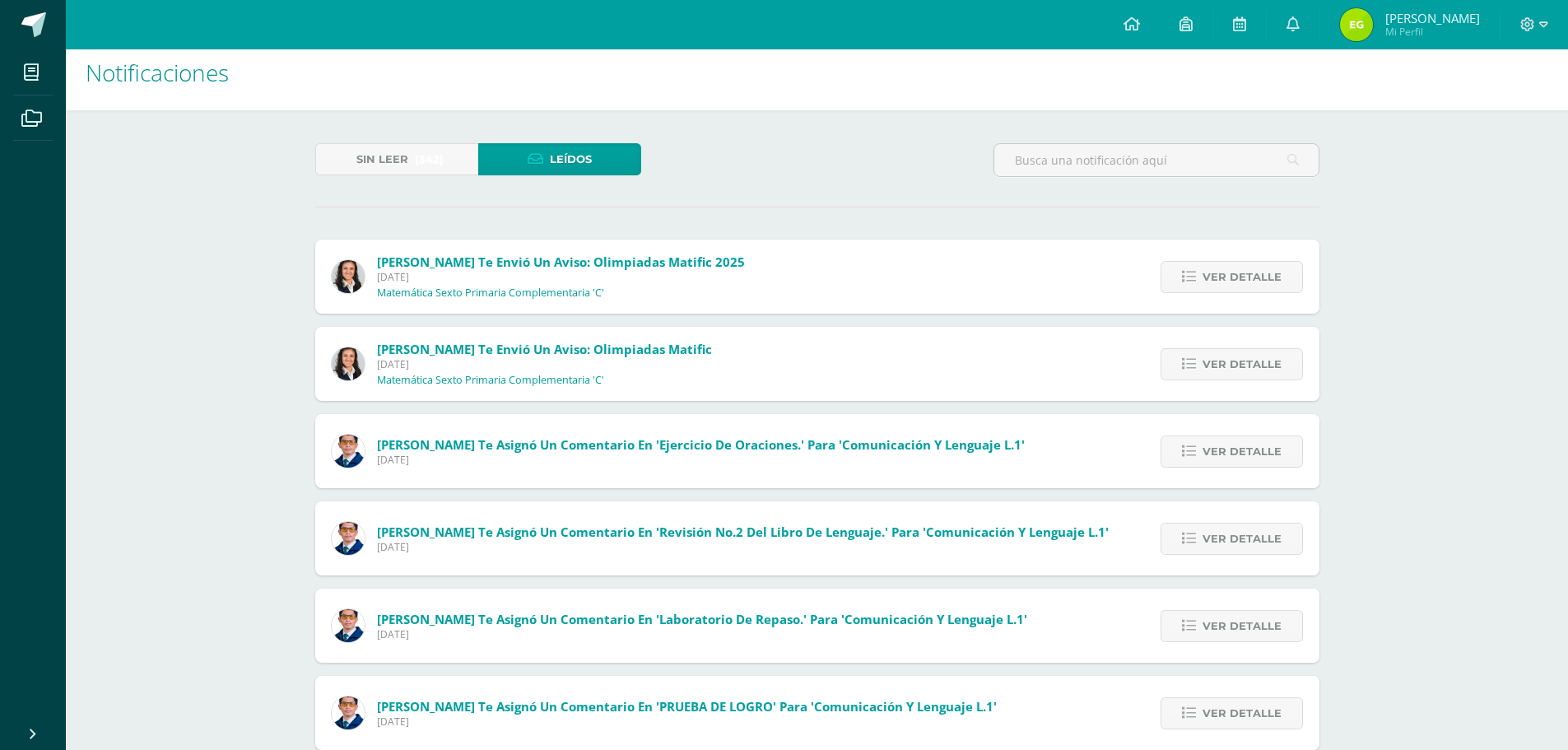
scroll to position [0, 0]
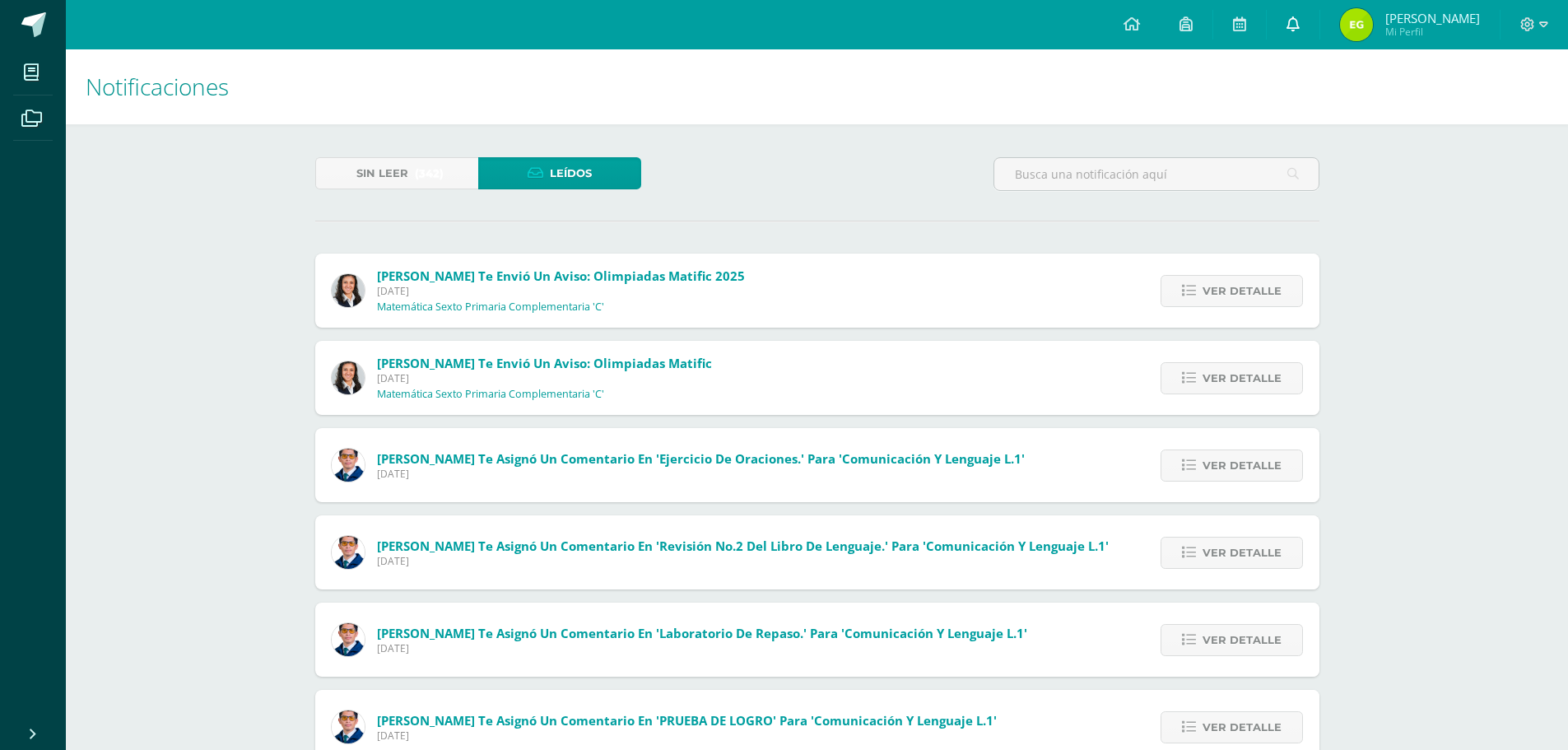
click at [1299, 28] on icon at bounding box center [1294, 24] width 13 height 15
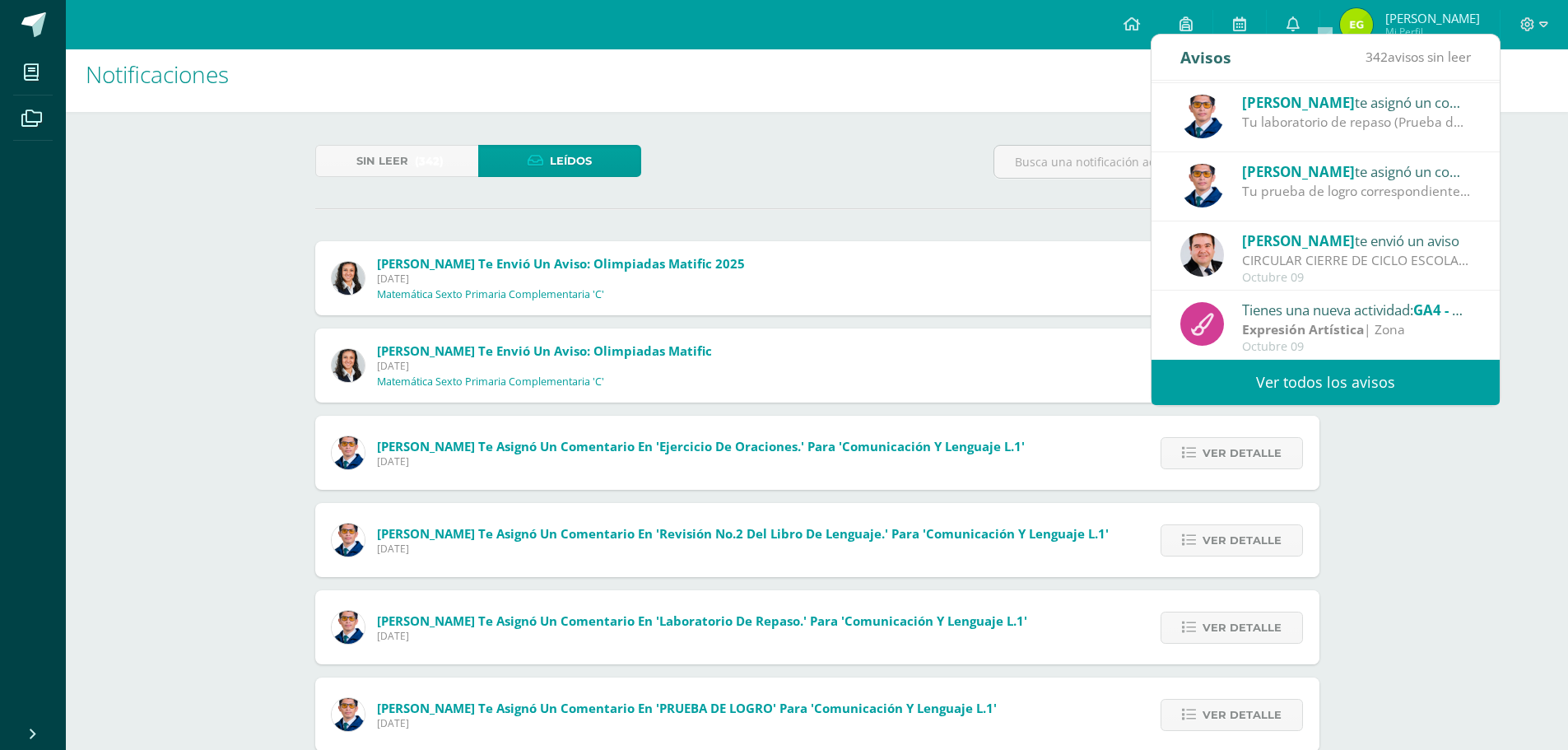
scroll to position [329, 0]
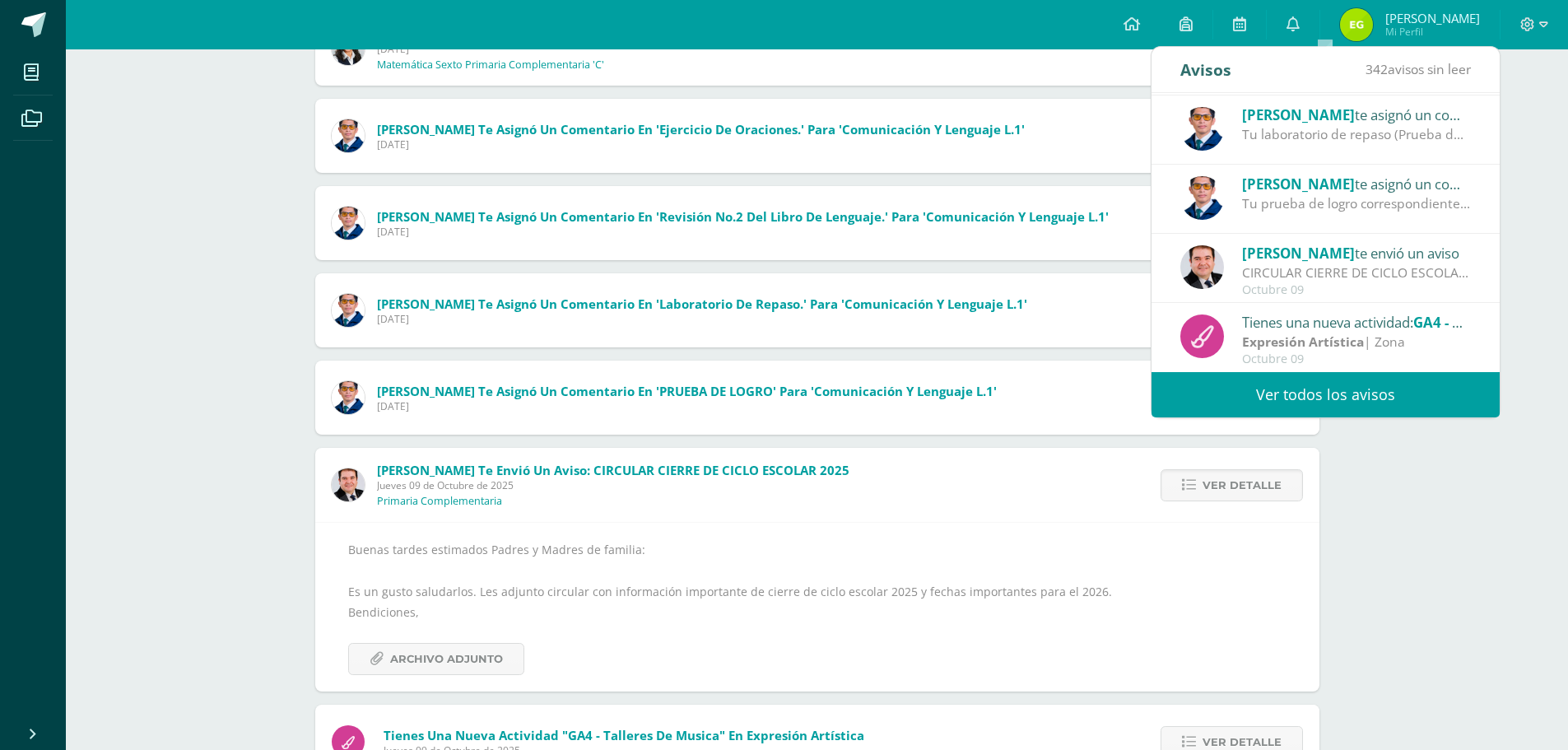
click at [1333, 246] on div "Carlos Del te envió un aviso" at bounding box center [1356, 253] width 229 height 22
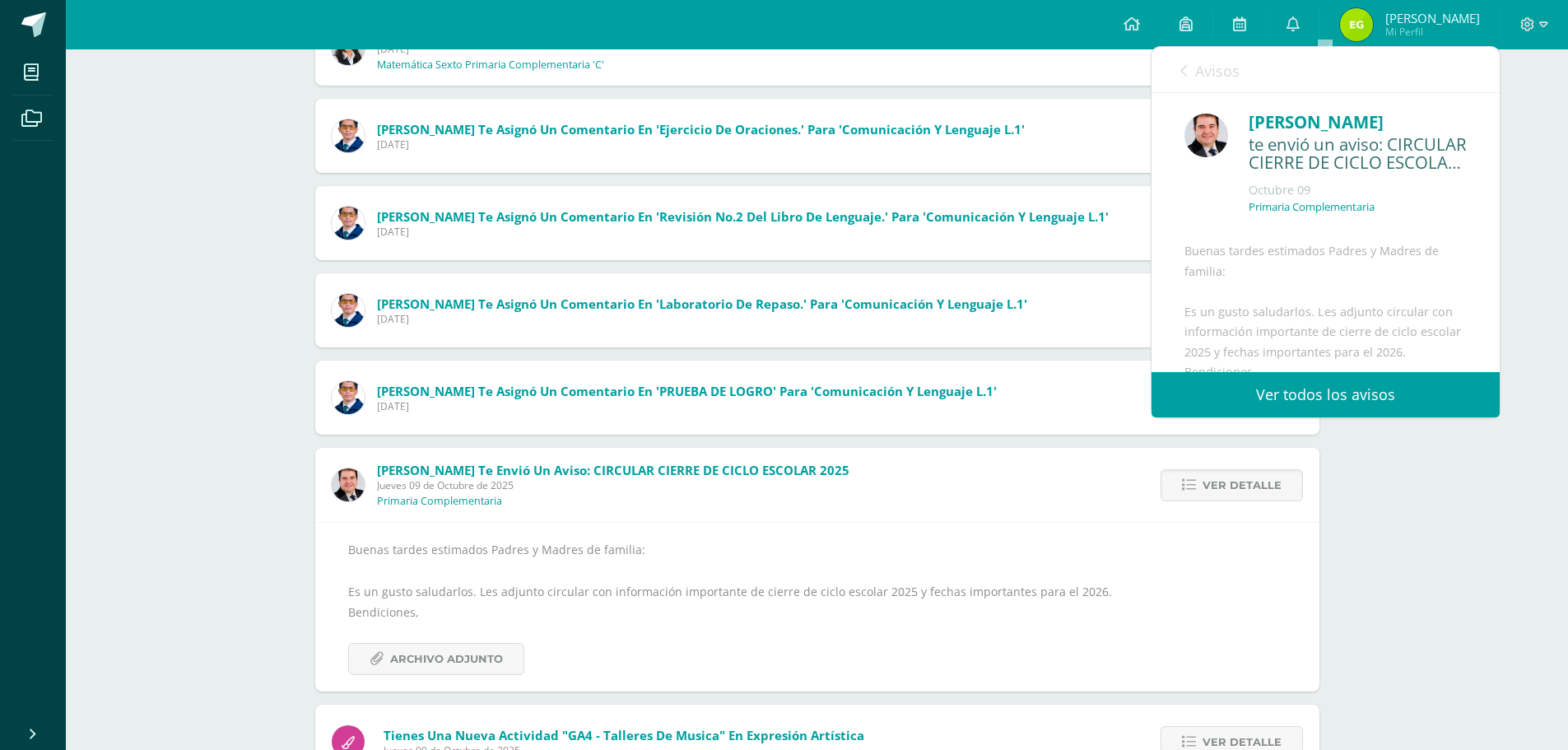
scroll to position [240, 0]
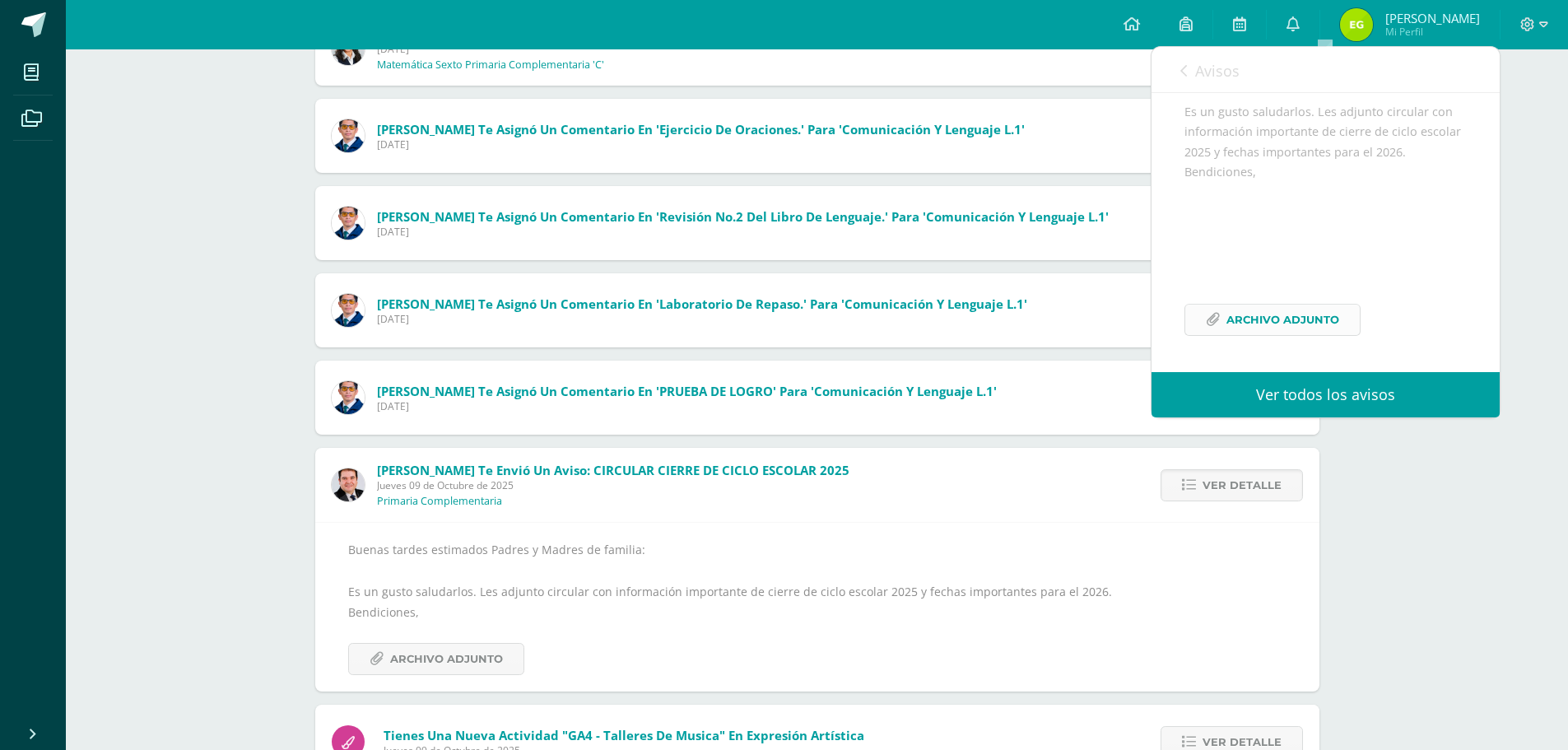
click at [1318, 306] on span "Archivo Adjunto" at bounding box center [1282, 320] width 113 height 30
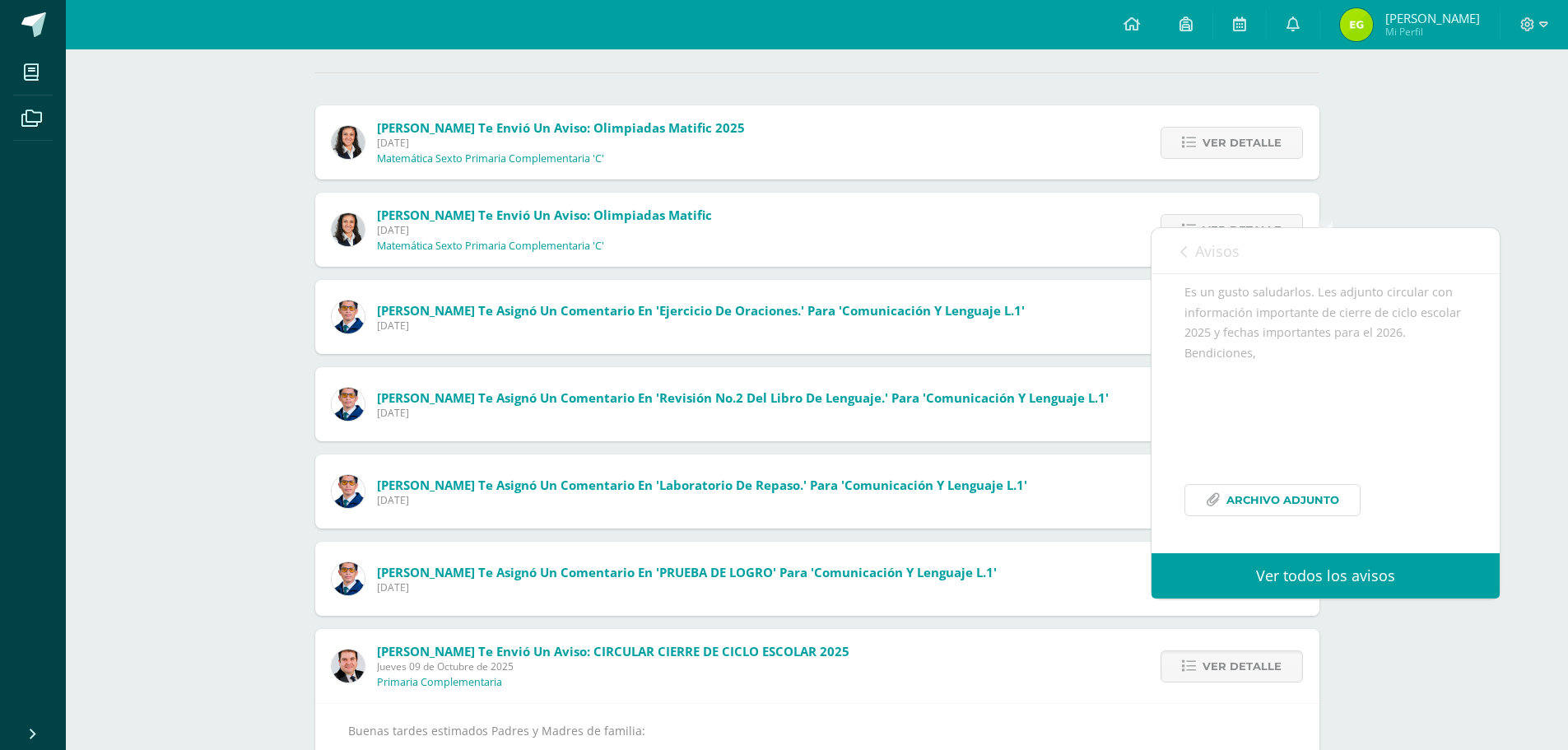
scroll to position [0, 0]
